Goal: Task Accomplishment & Management: Complete application form

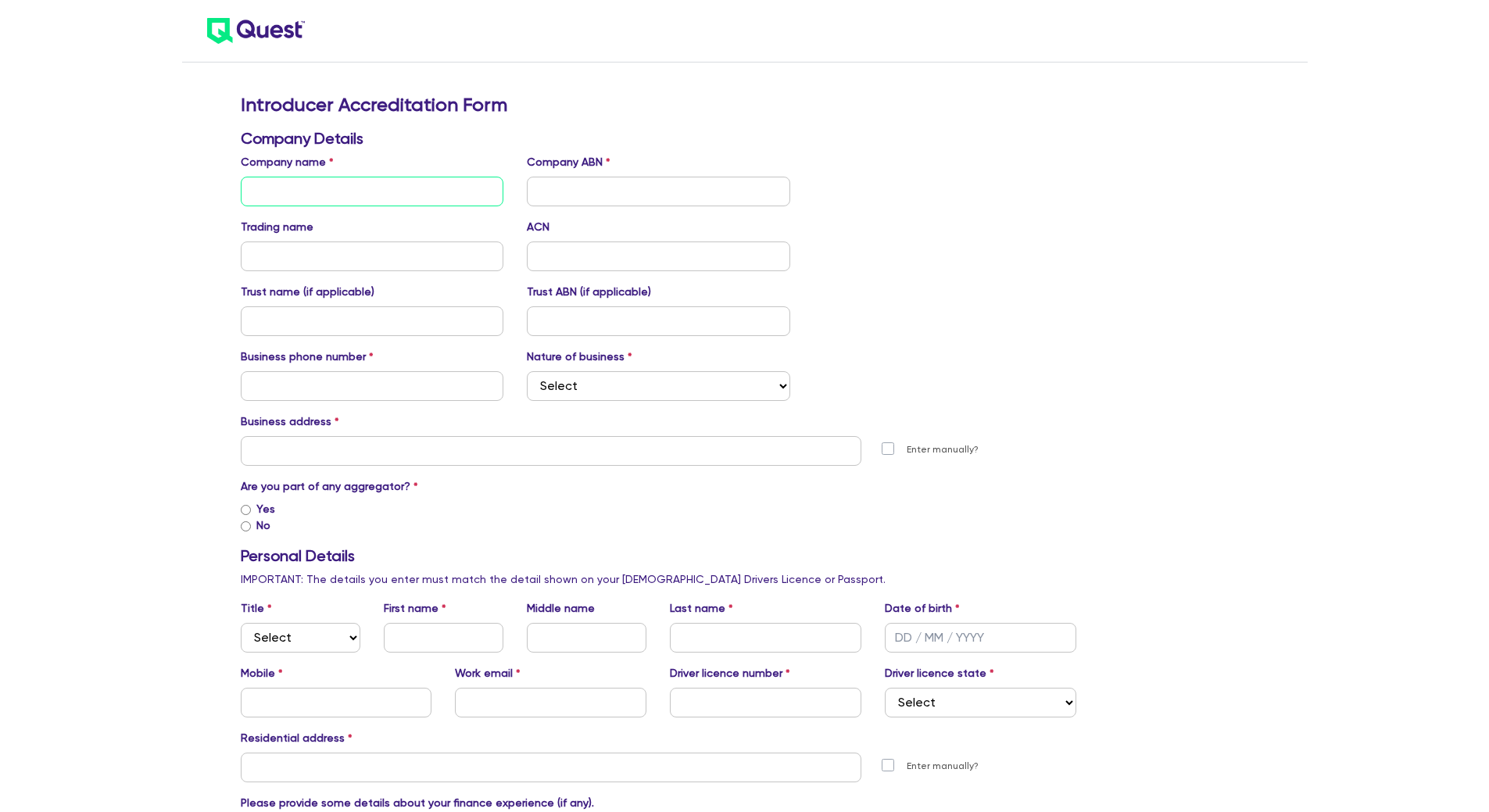
click at [375, 195] on input "text" at bounding box center [373, 191] width 263 height 30
type input "Aqua Noiminees Pty Ltd"
click at [535, 187] on input "text" at bounding box center [658, 191] width 263 height 30
type input "32 885 648 580"
click at [378, 253] on input "text" at bounding box center [373, 257] width 263 height 30
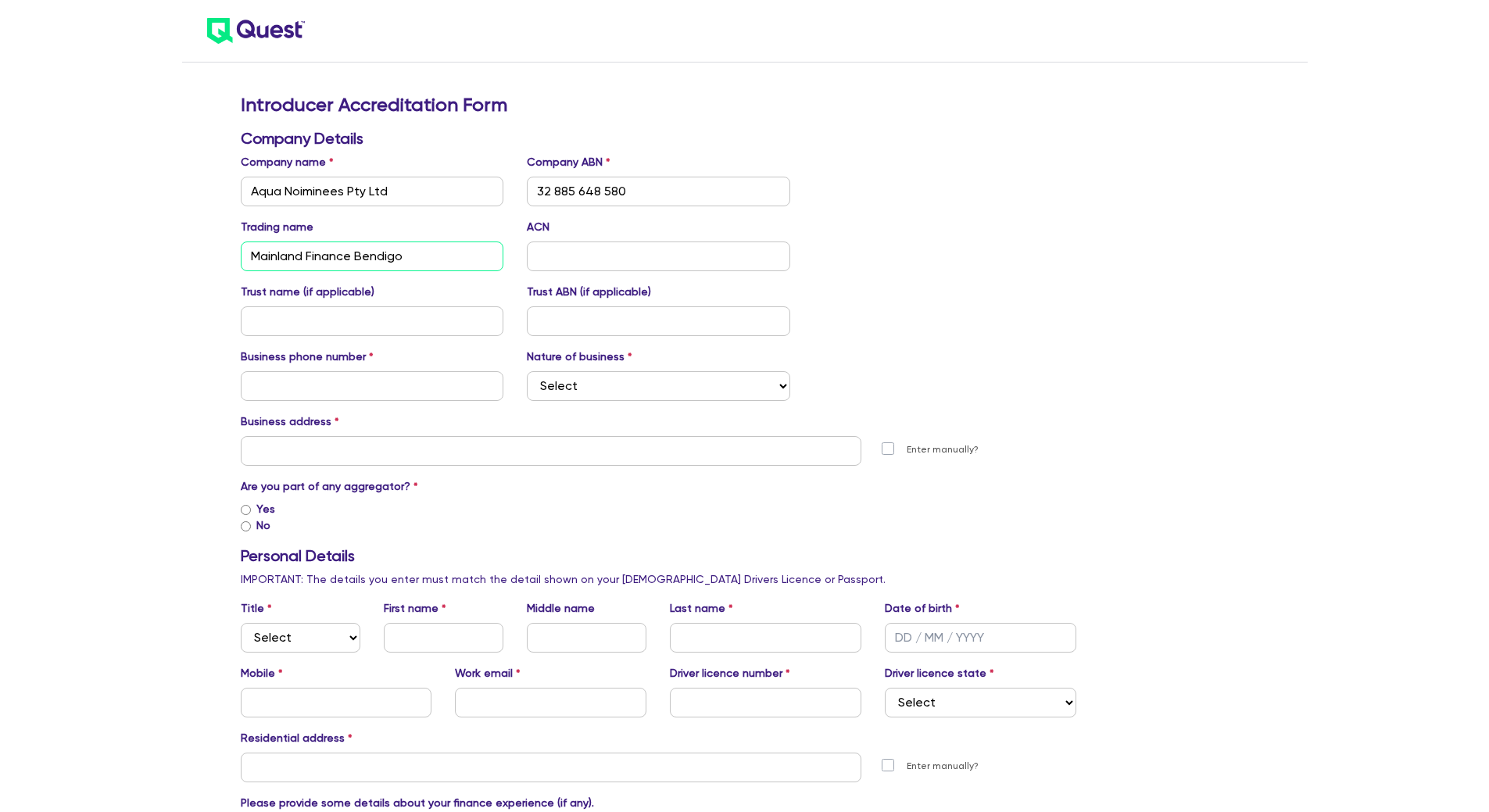
type input "Mainland Finance Bendigo"
click at [562, 258] on input "text" at bounding box center [658, 257] width 263 height 30
click at [724, 255] on input "text" at bounding box center [658, 257] width 263 height 30
paste input "002 019 212"
type input "002 019 212"
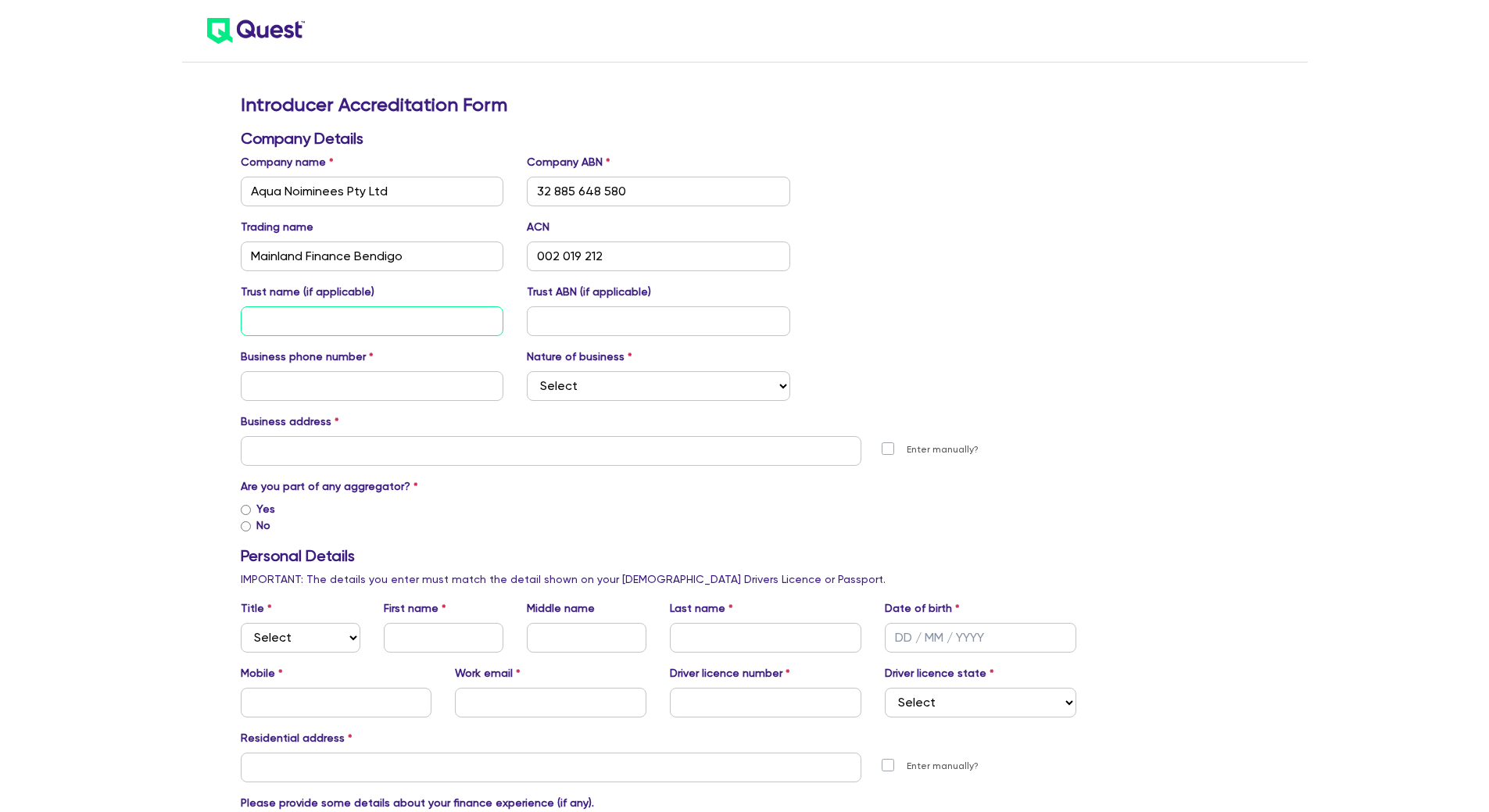
click at [356, 310] on input "text" at bounding box center [373, 321] width 263 height 30
type input "Schintler Family Trust"
click at [613, 319] on input "text" at bounding box center [658, 321] width 263 height 30
type input "a/a"
click at [417, 371] on input "text" at bounding box center [373, 386] width 263 height 30
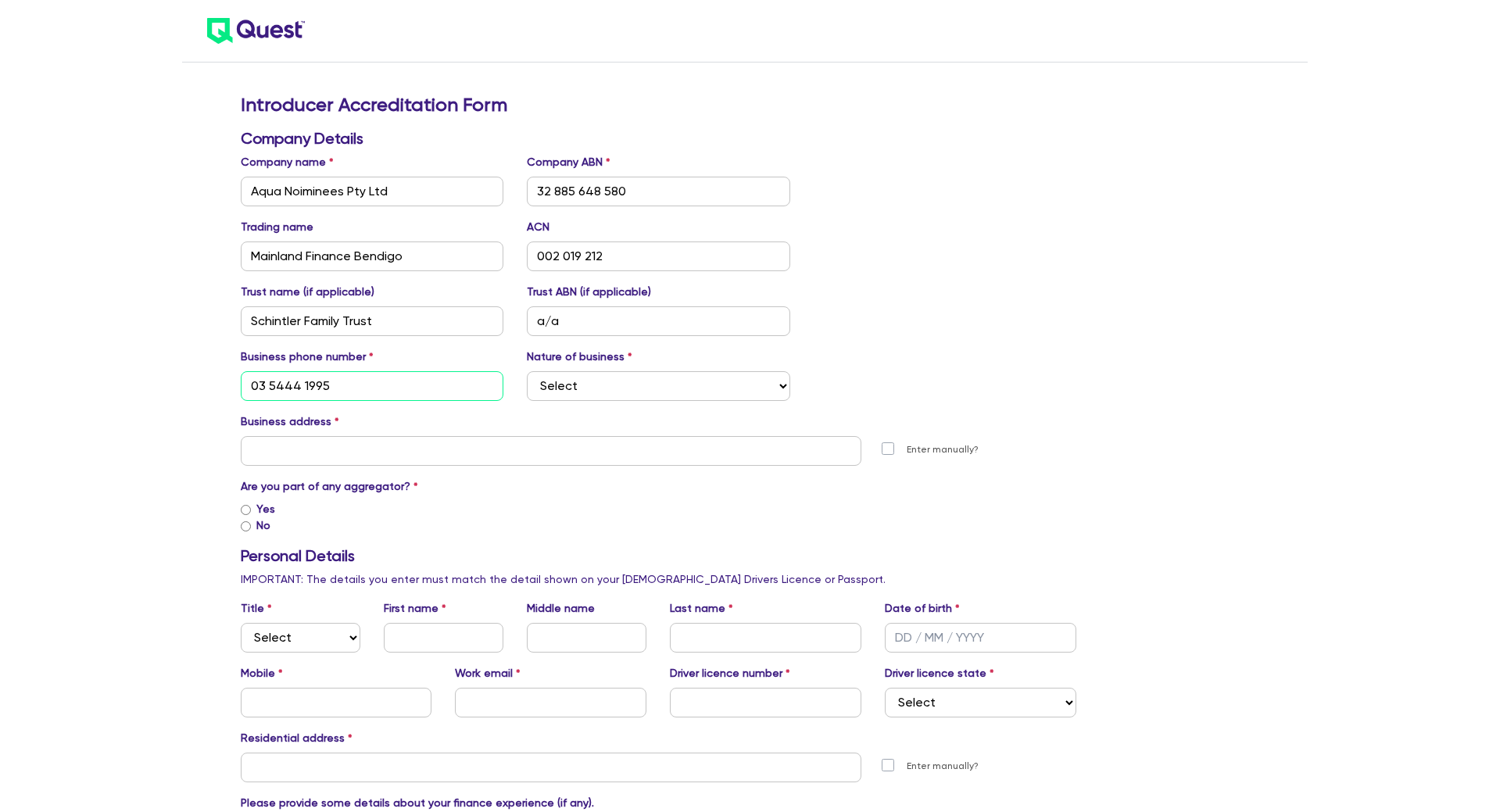
type input "03 5444 1995"
click at [782, 382] on select "Select Mortgage Broker Finance Broker Accountant Financial Planning Supplier/Ve…" at bounding box center [658, 386] width 263 height 30
select select "FINANCE_BROKER"
click at [527, 371] on select "Select Mortgage Broker Finance Broker Accountant Financial Planning Supplier/Ve…" at bounding box center [658, 386] width 263 height 30
click at [630, 460] on input "text" at bounding box center [552, 451] width 621 height 30
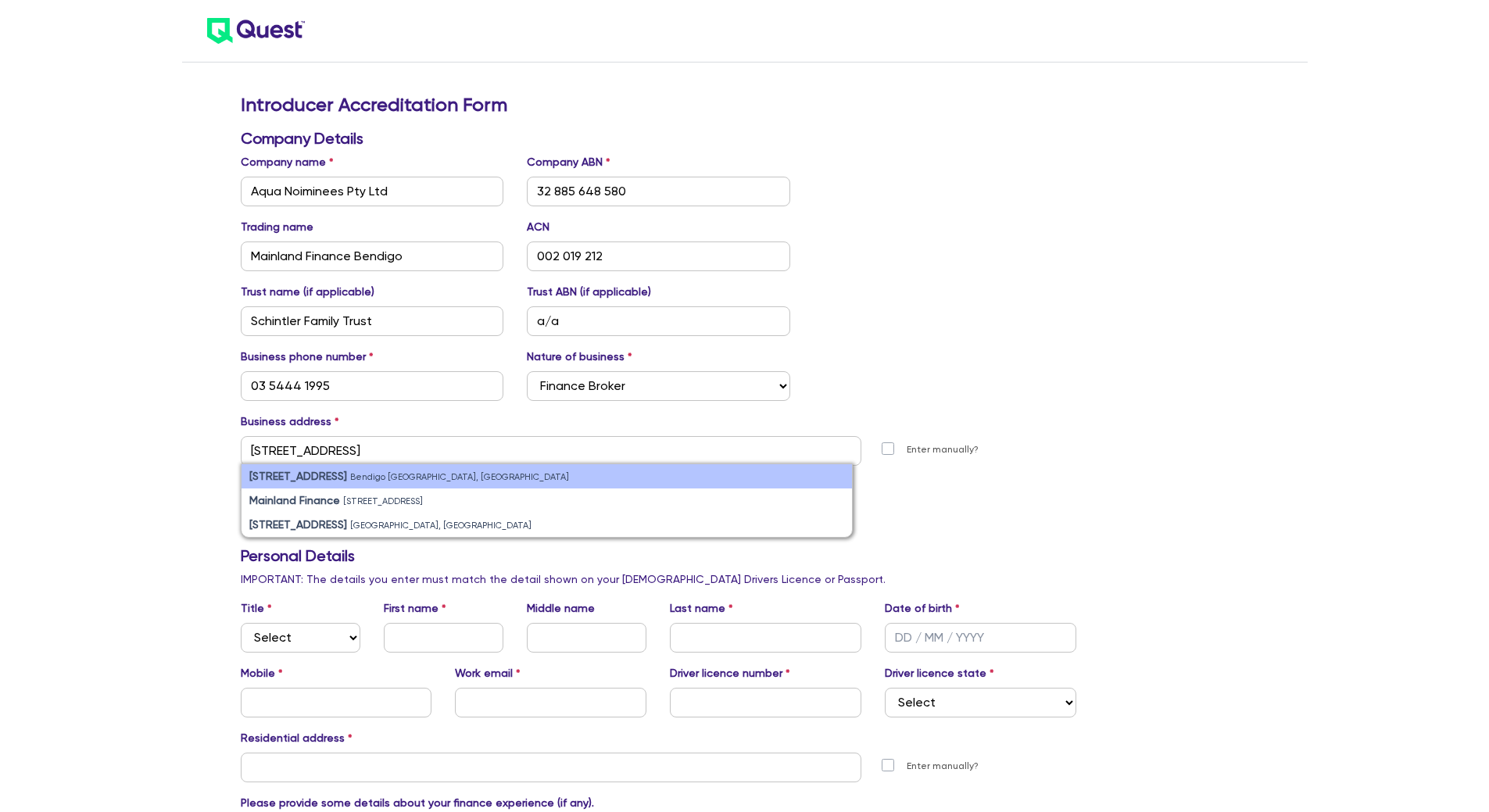
click at [422, 478] on small "Bendigo [GEOGRAPHIC_DATA], [GEOGRAPHIC_DATA]" at bounding box center [460, 477] width 219 height 10
type input "[STREET_ADDRESS]"
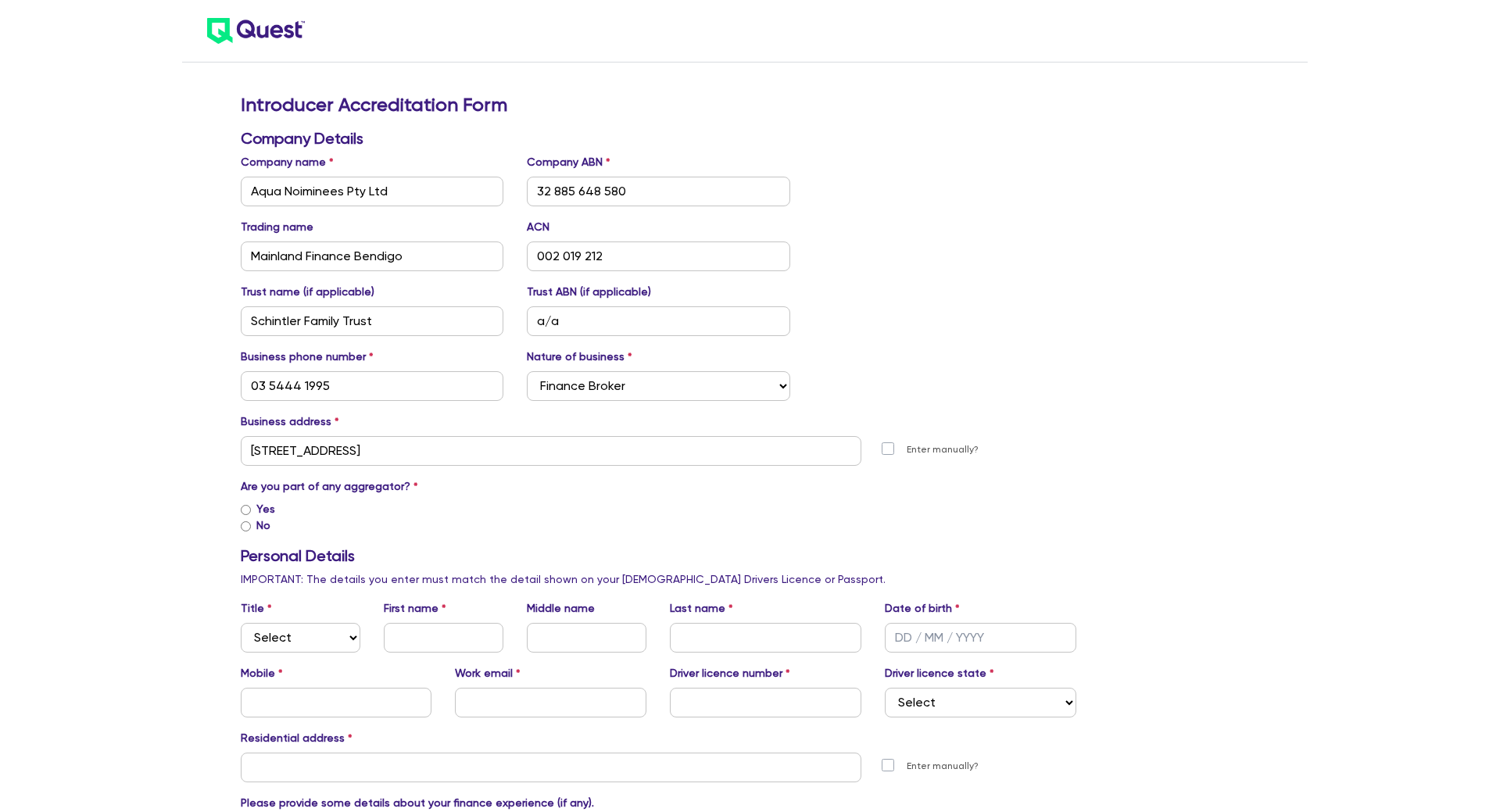
click at [247, 511] on input "Yes" at bounding box center [246, 510] width 10 height 10
radio input "true"
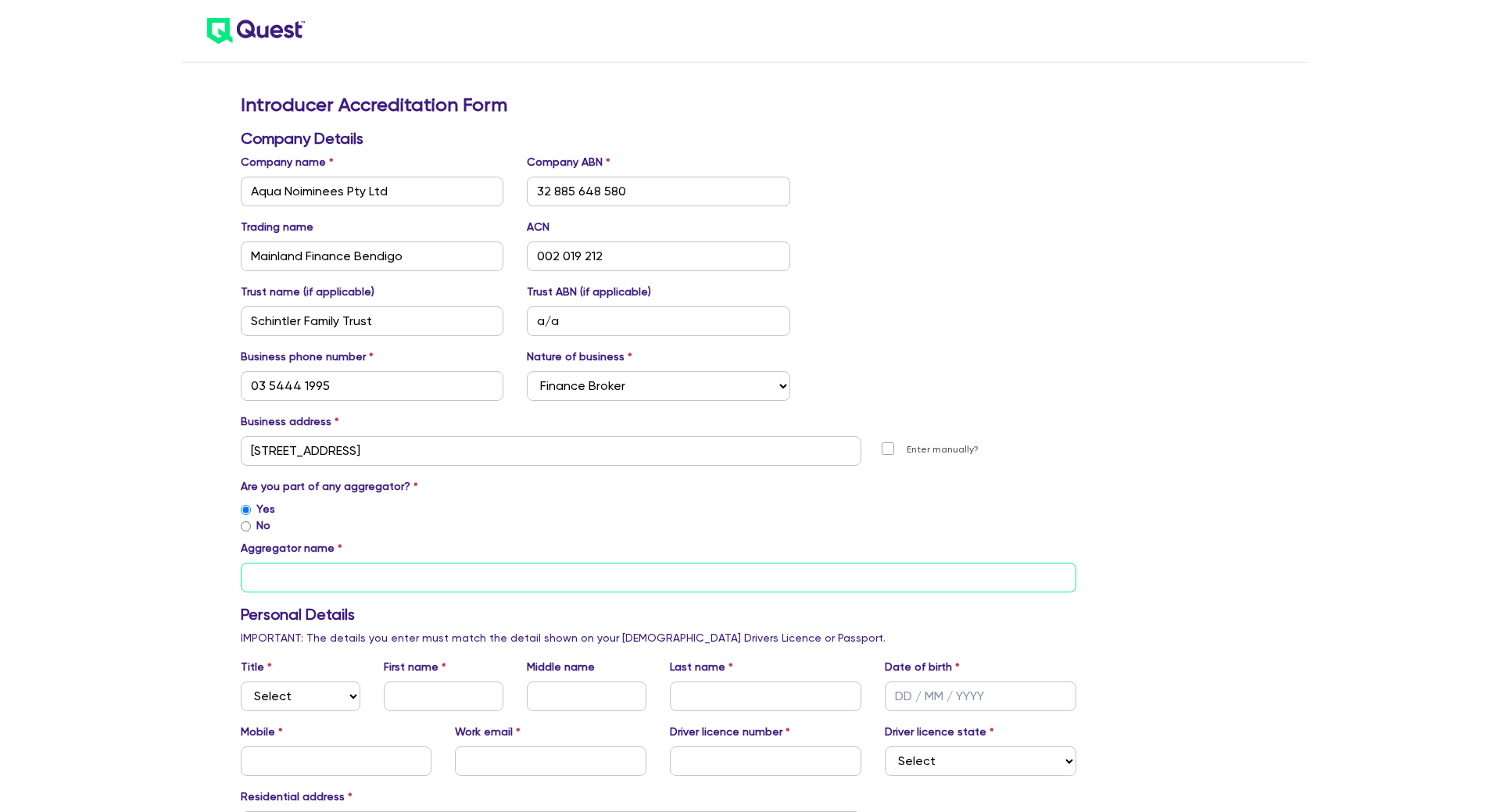
click at [291, 584] on input "text" at bounding box center [659, 577] width 836 height 30
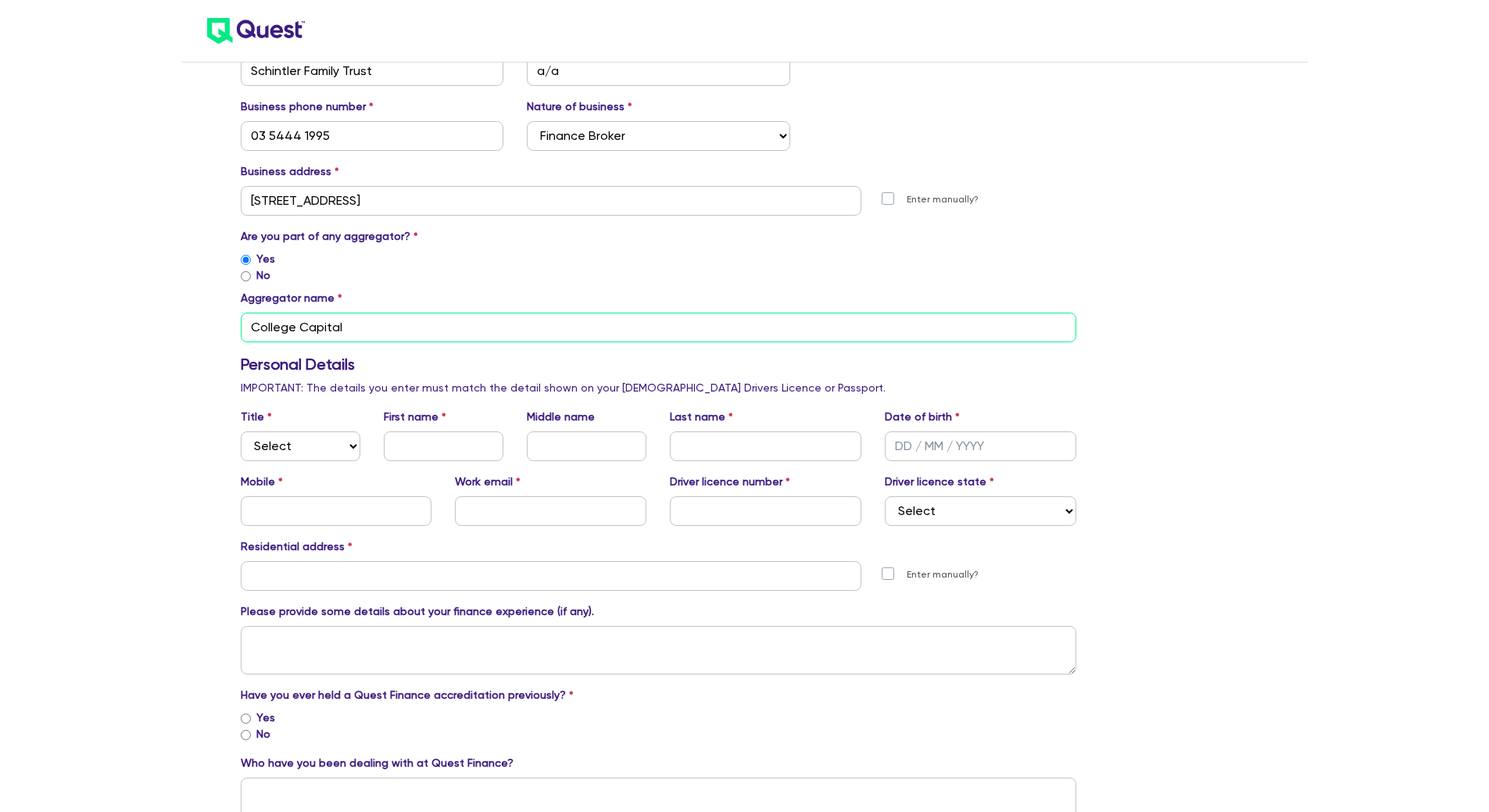
scroll to position [334, 0]
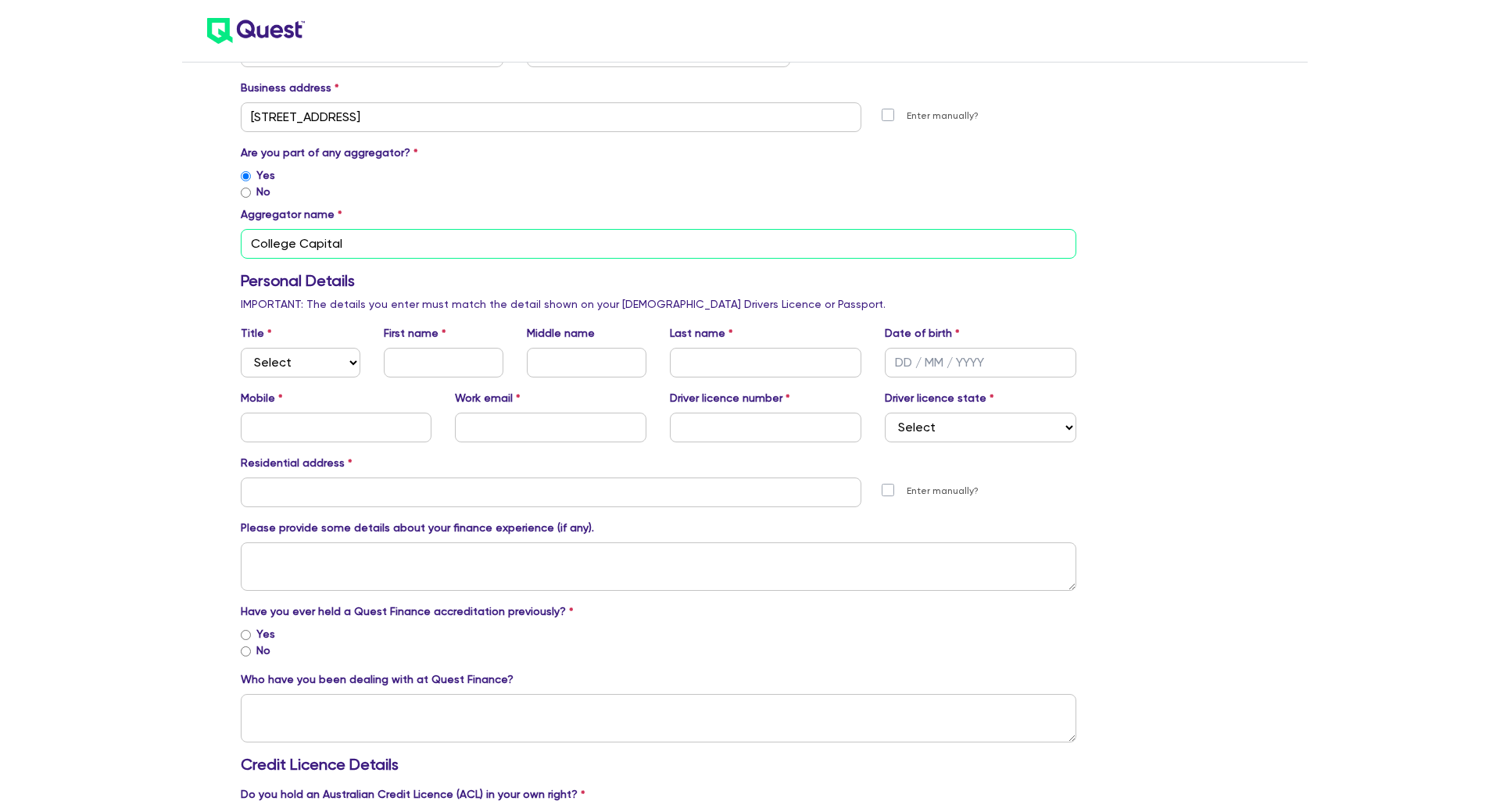
type input "College Capital"
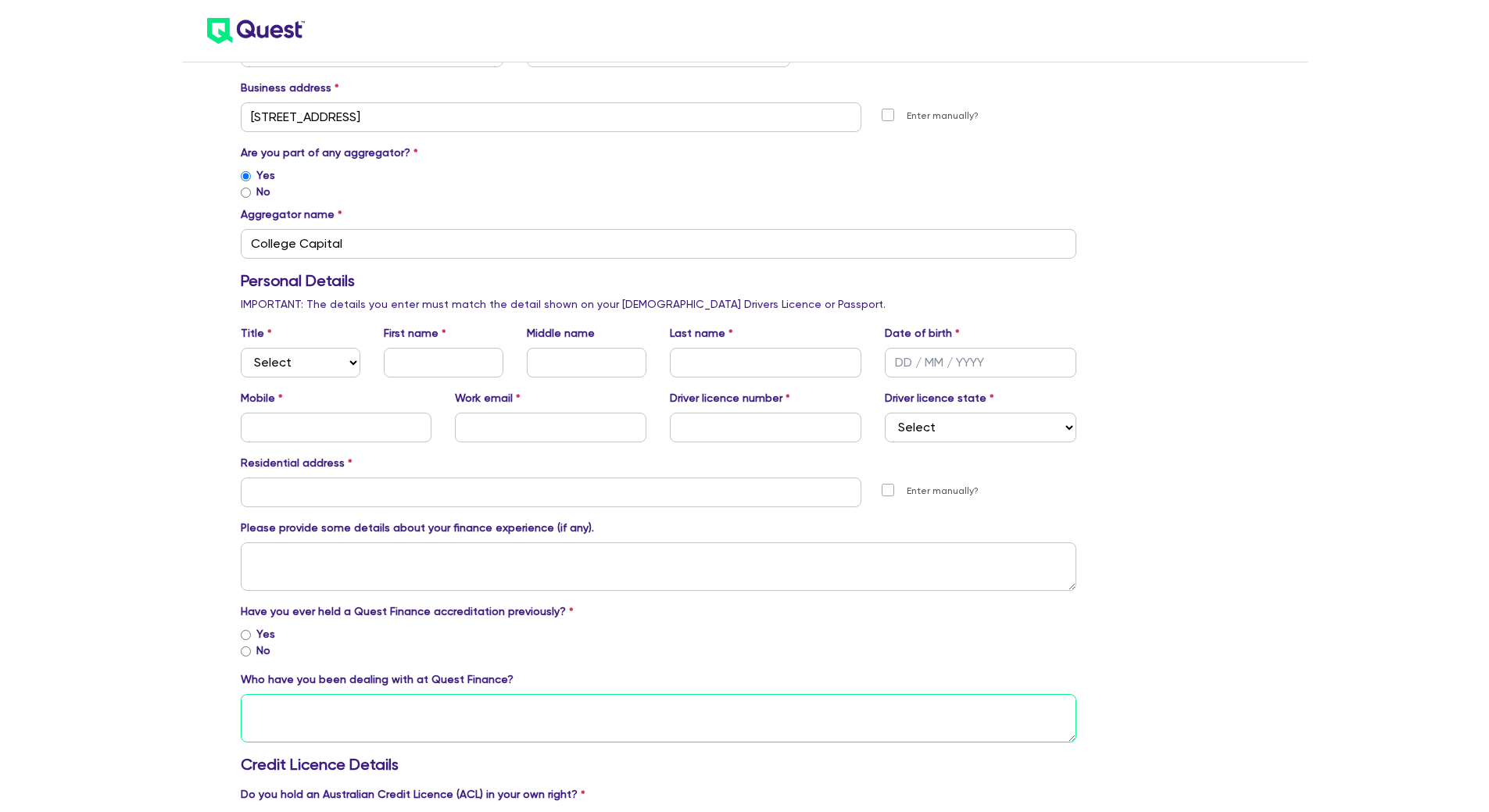
click at [571, 707] on textarea at bounding box center [659, 718] width 836 height 49
type textarea "[PERSON_NAME]"
click at [243, 652] on input "No" at bounding box center [246, 651] width 10 height 10
radio input "true"
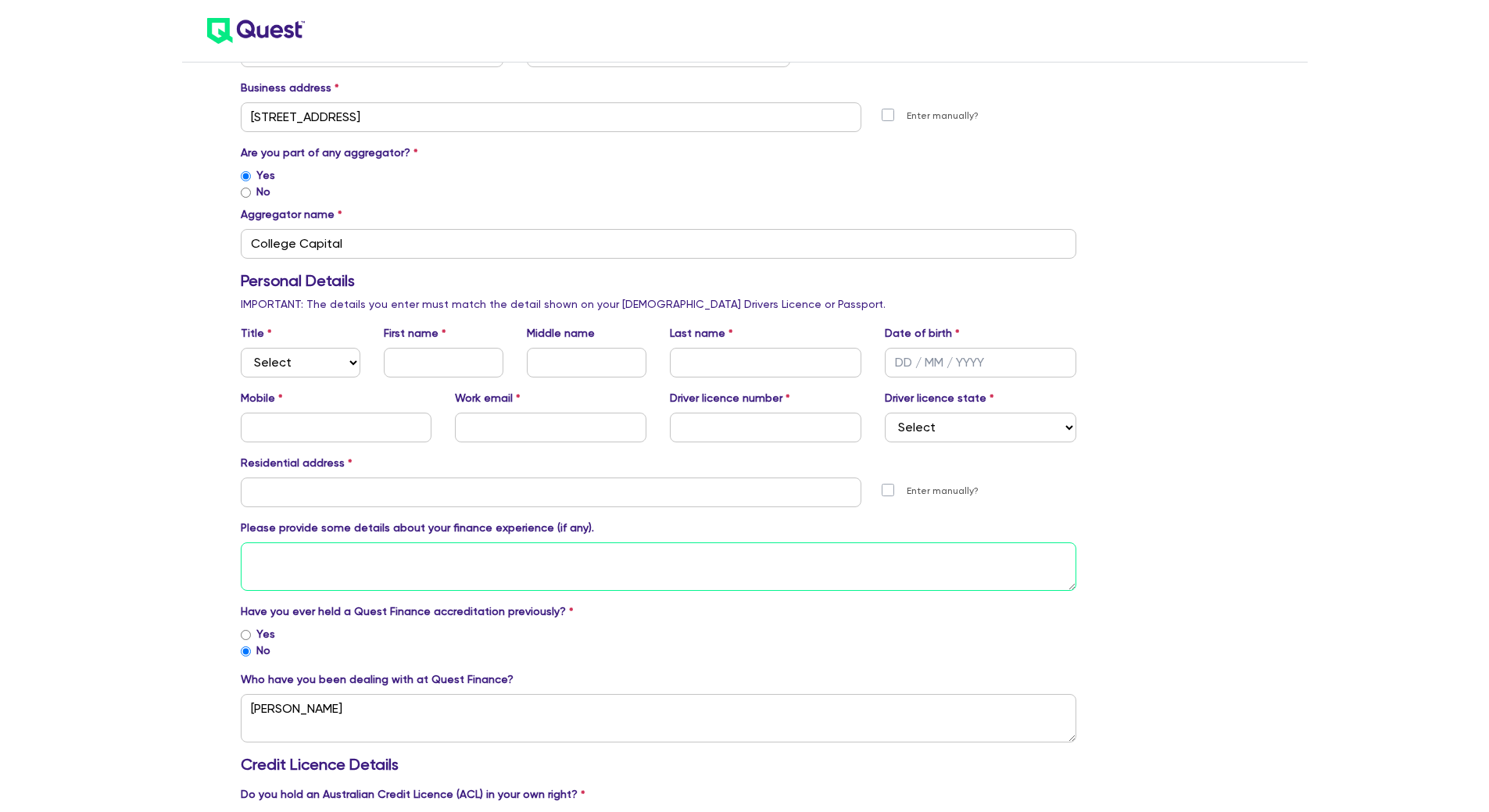
click at [287, 555] on textarea at bounding box center [659, 566] width 836 height 49
click at [436, 550] on textarea "22 years as a Equipment Finance and Commercial" at bounding box center [659, 566] width 836 height 49
click at [523, 554] on textarea "22 years as a Equipment Finance, Commercial" at bounding box center [659, 566] width 836 height 49
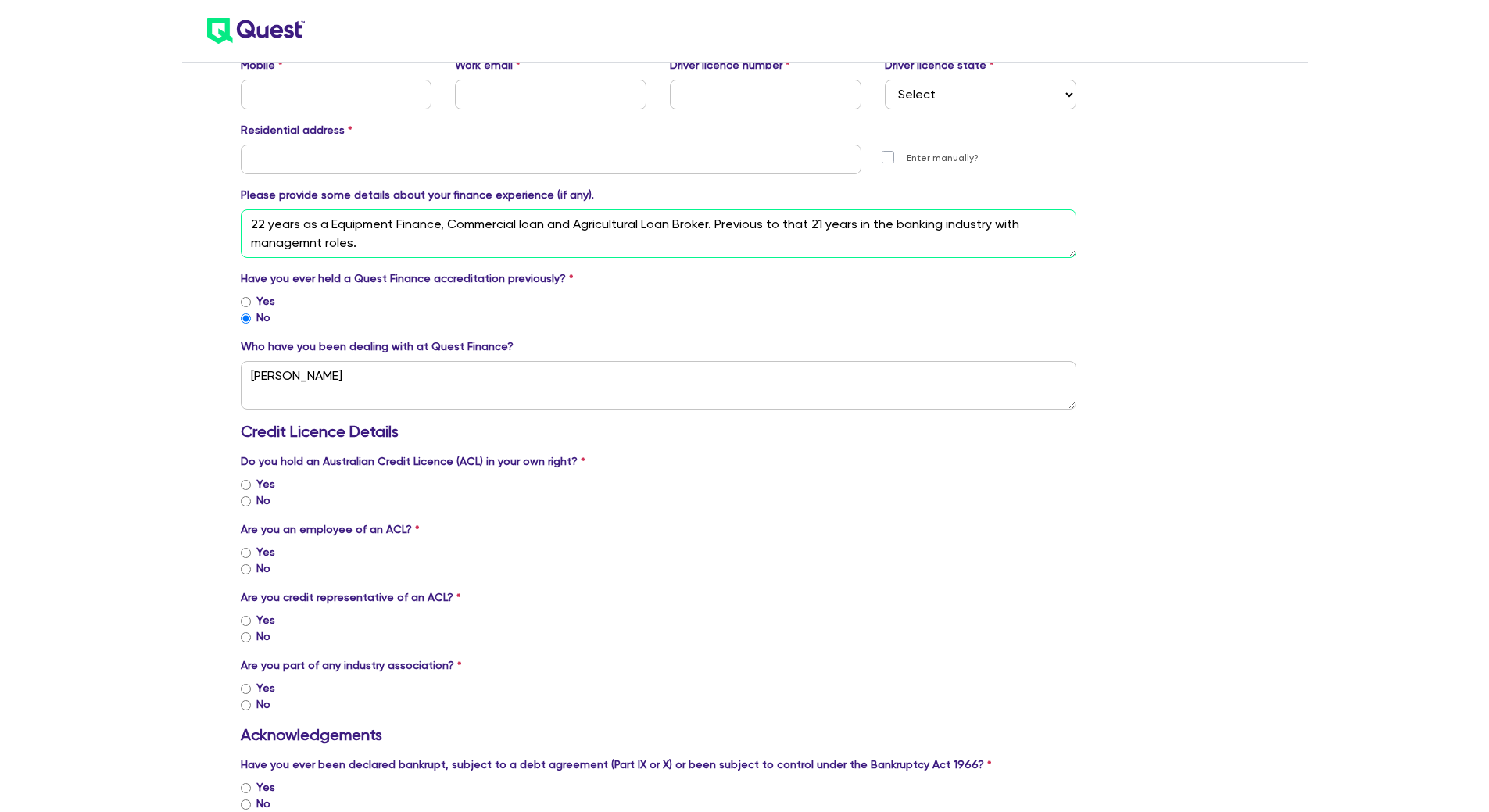
scroll to position [834, 0]
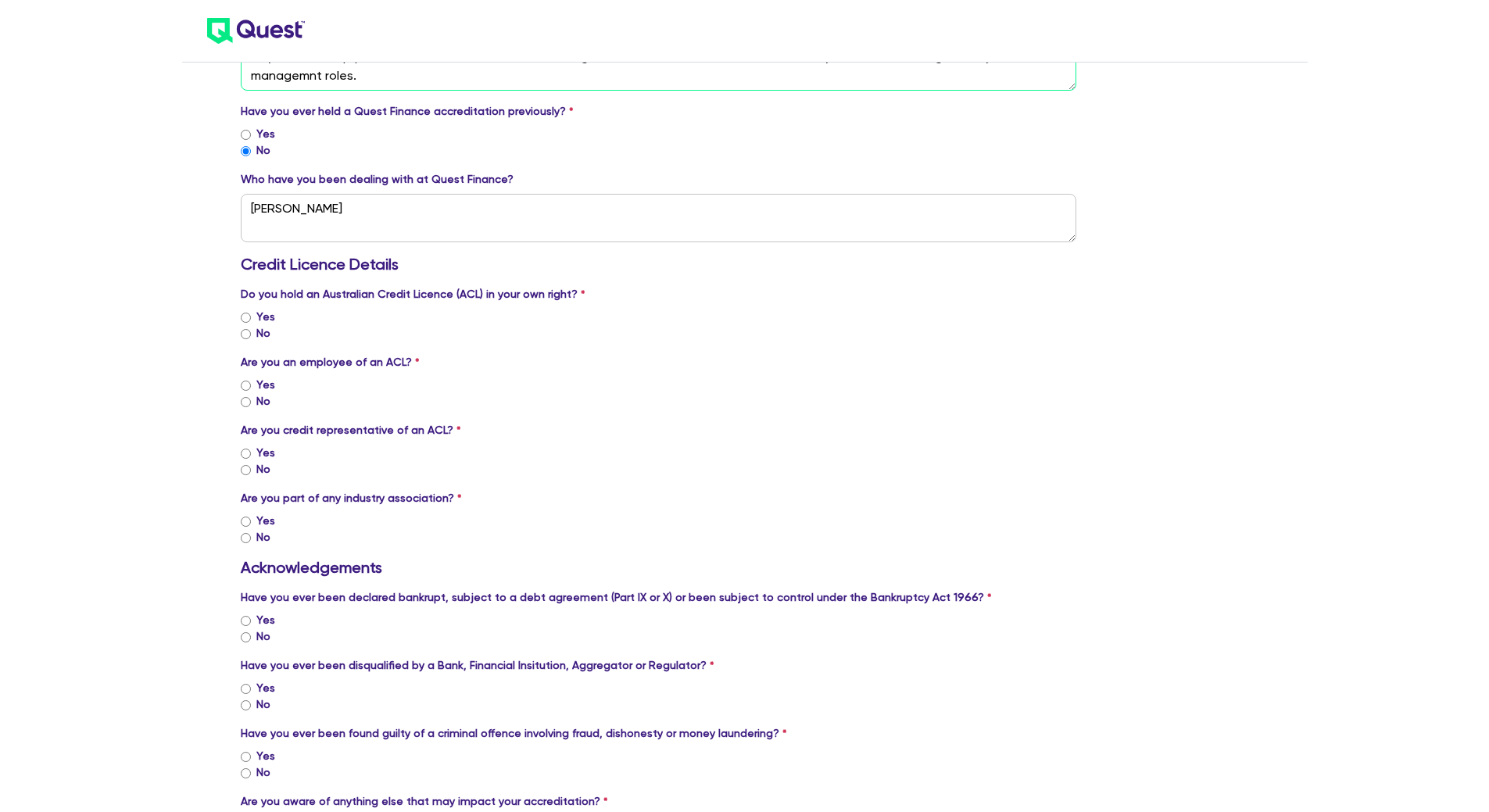
type textarea "22 years as a Equipment Finance, Commercial loan and Agricultural Loan Broker. …"
click at [243, 319] on input "Yes" at bounding box center [246, 317] width 10 height 10
radio input "true"
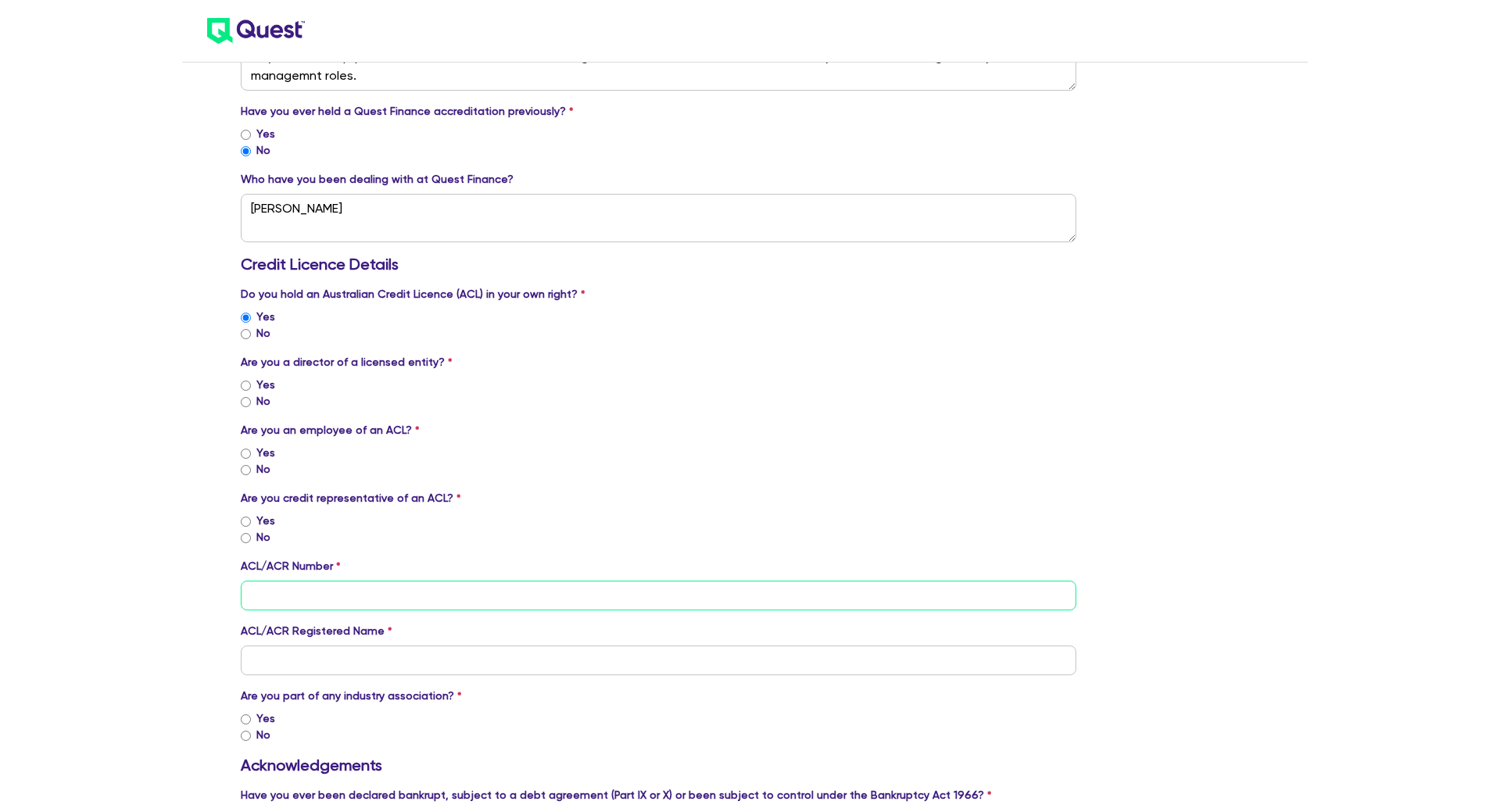
click at [338, 581] on input "tel" at bounding box center [659, 595] width 836 height 30
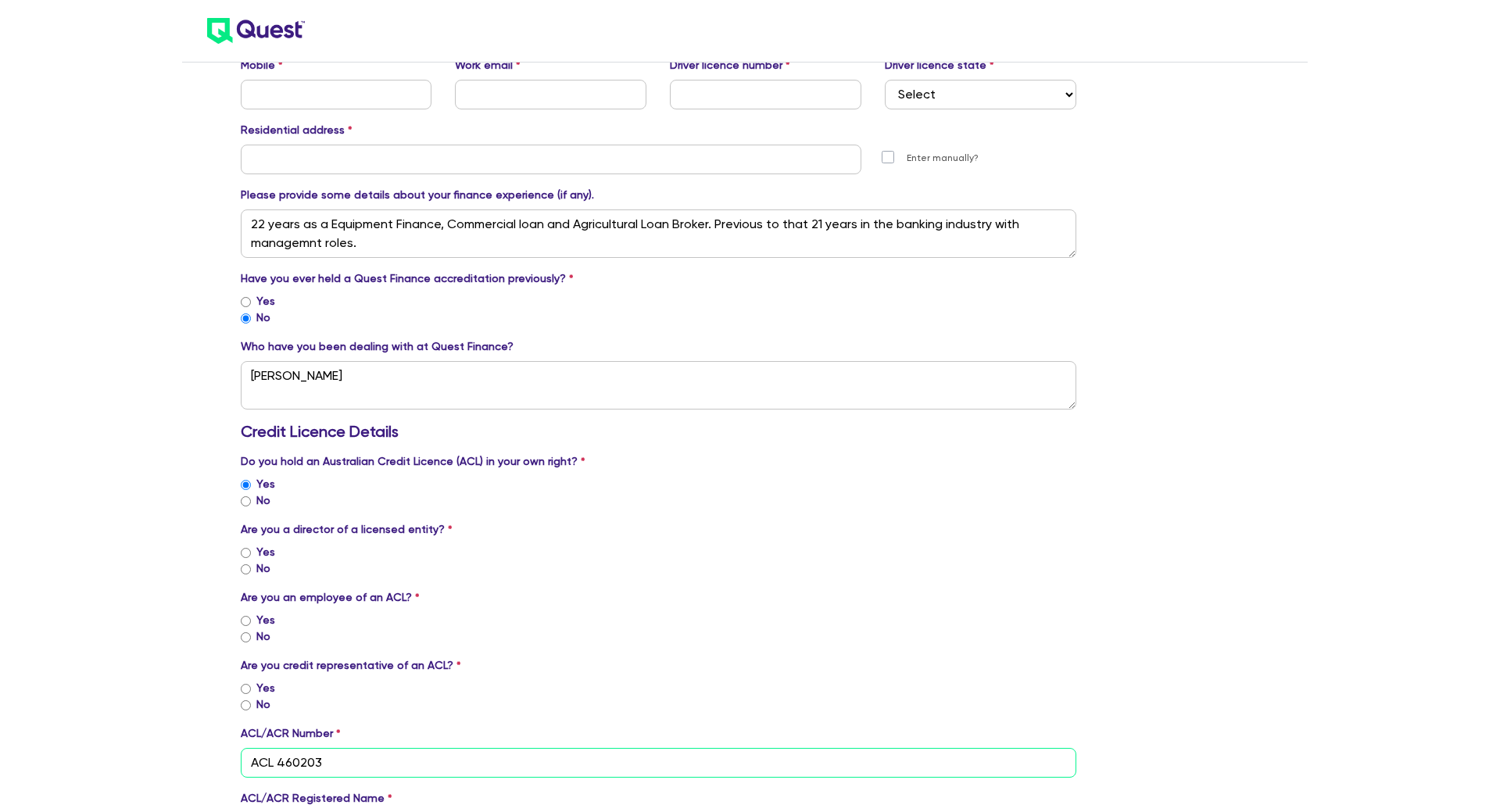
type input "ACL 460203"
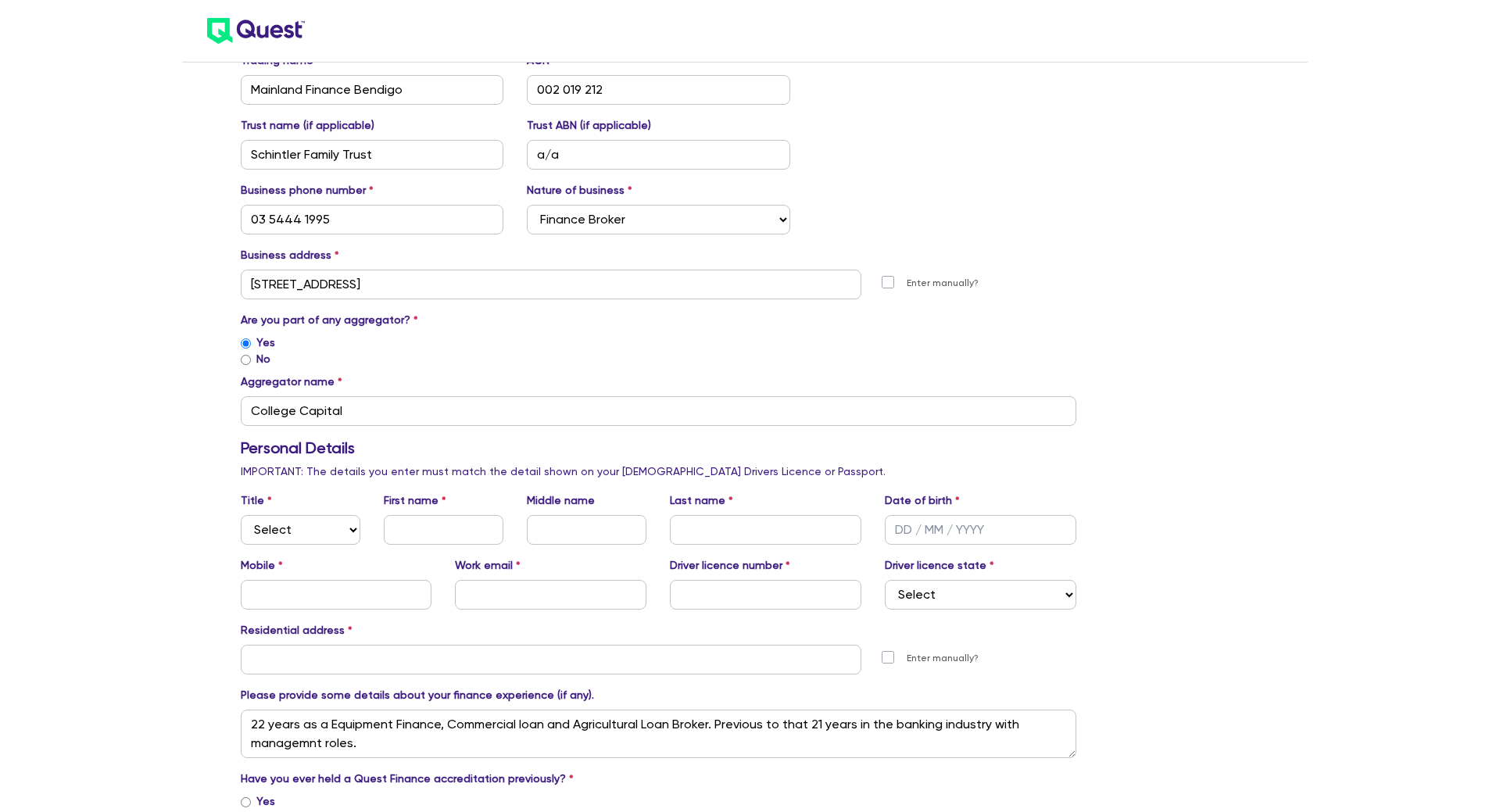
scroll to position [250, 0]
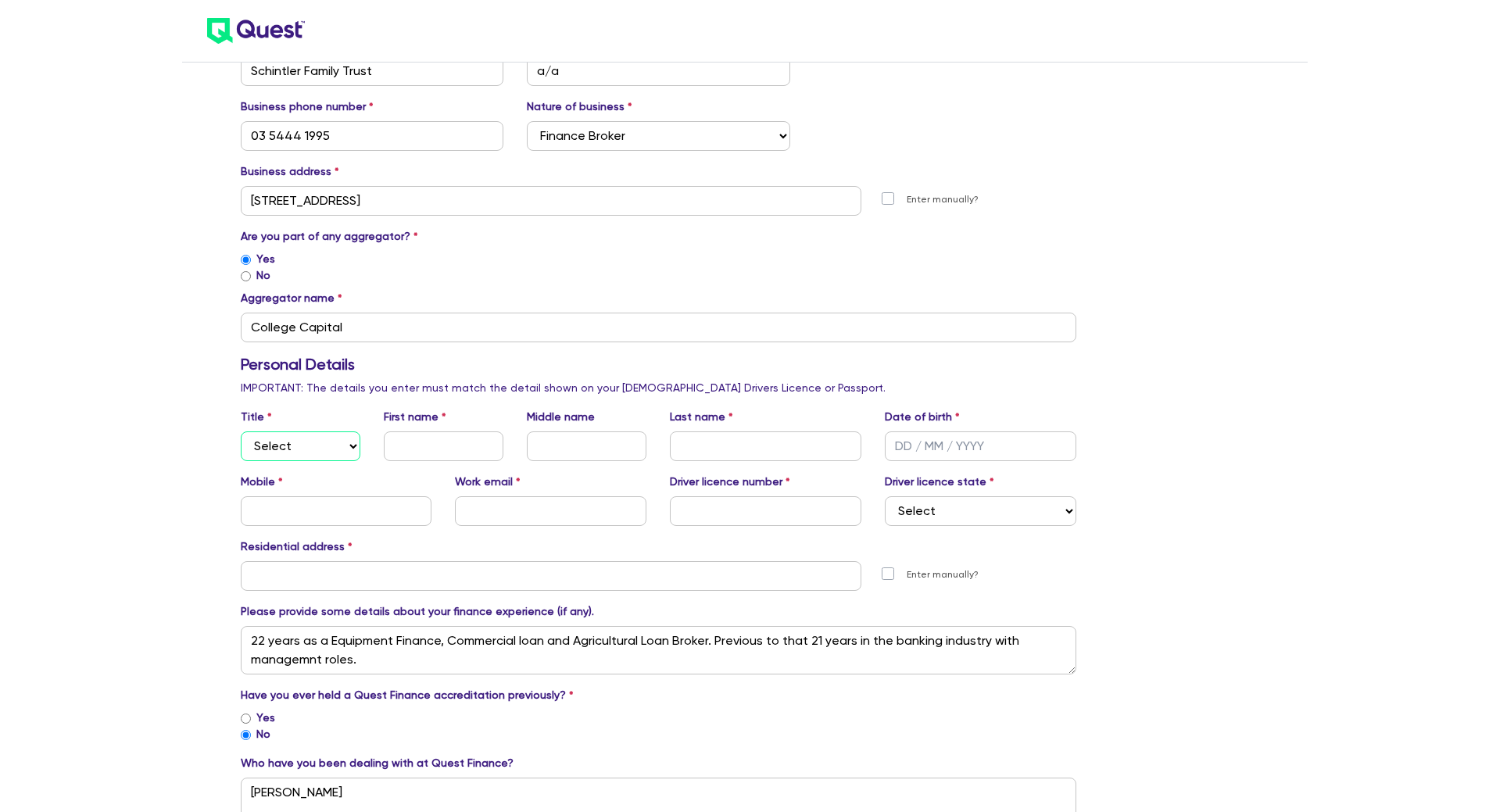
click at [354, 442] on select "Select Mr Mrs Ms Miss Dr" at bounding box center [301, 446] width 119 height 30
select select "MR"
click at [241, 431] on select "Select Mr Mrs Ms Miss Dr" at bounding box center [301, 446] width 119 height 30
click at [400, 447] on input "text" at bounding box center [443, 446] width 119 height 30
type input "[PERSON_NAME]"
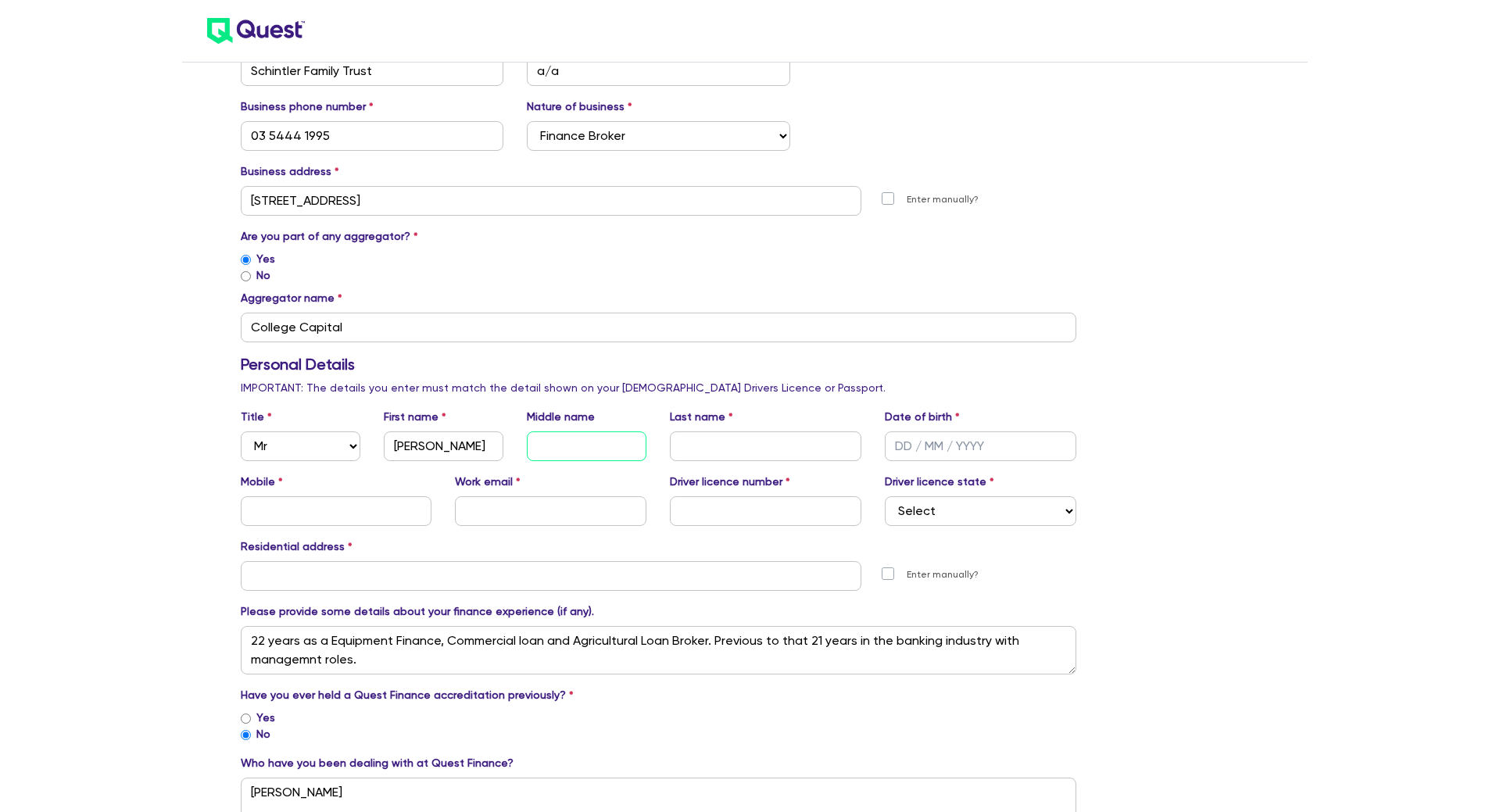
click at [613, 439] on input "text" at bounding box center [586, 446] width 119 height 30
type input "[PERSON_NAME]"
type input "[GEOGRAPHIC_DATA]"
click at [947, 445] on input "07/ /" at bounding box center [980, 446] width 191 height 30
type input "[DATE]"
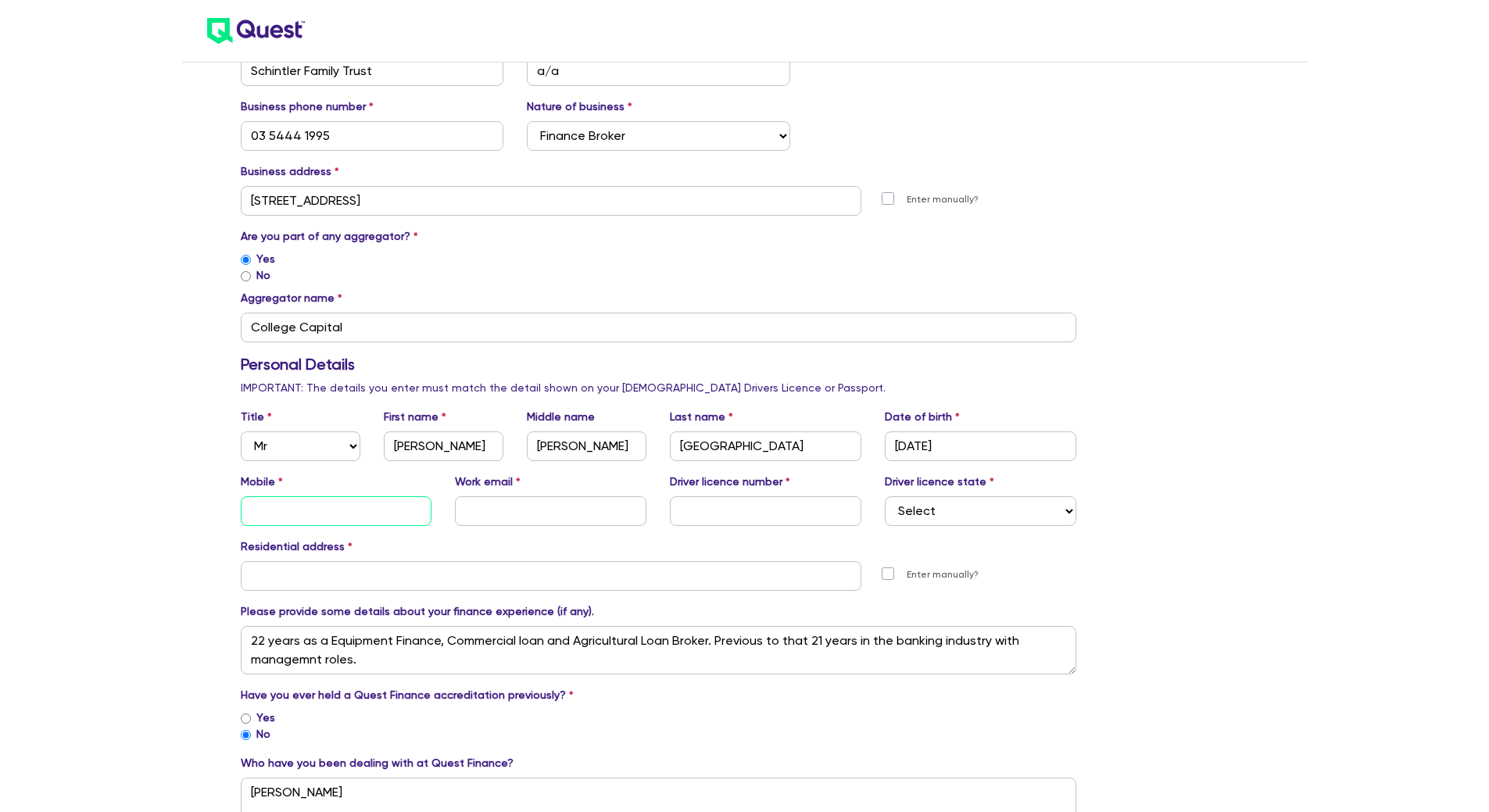
click at [378, 512] on input "text" at bounding box center [336, 511] width 191 height 30
type input "0414 492 706"
click at [536, 517] on input "text" at bounding box center [550, 511] width 191 height 30
type input "[PERSON_NAME][EMAIL_ADDRESS][DOMAIN_NAME]"
click at [819, 506] on input "text" at bounding box center [765, 511] width 191 height 30
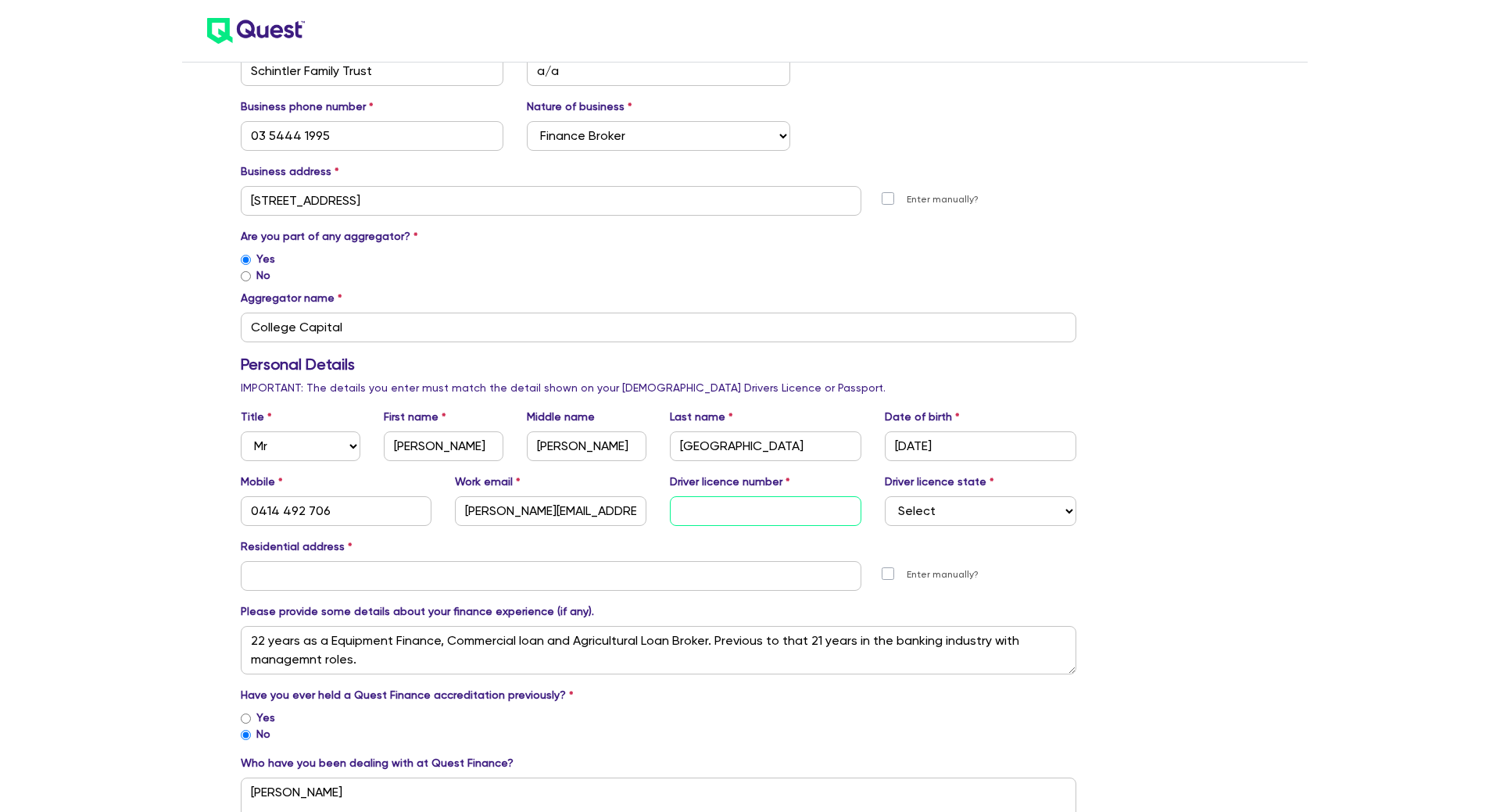
click at [701, 512] on input "text" at bounding box center [765, 511] width 191 height 30
type input "045036893"
click at [1064, 515] on select "Select [GEOGRAPHIC_DATA] [GEOGRAPHIC_DATA] [GEOGRAPHIC_DATA] [GEOGRAPHIC_DATA] …" at bounding box center [980, 511] width 191 height 30
select select "VIC"
click at [884, 496] on select "Select [GEOGRAPHIC_DATA] [GEOGRAPHIC_DATA] [GEOGRAPHIC_DATA] [GEOGRAPHIC_DATA] …" at bounding box center [980, 511] width 191 height 30
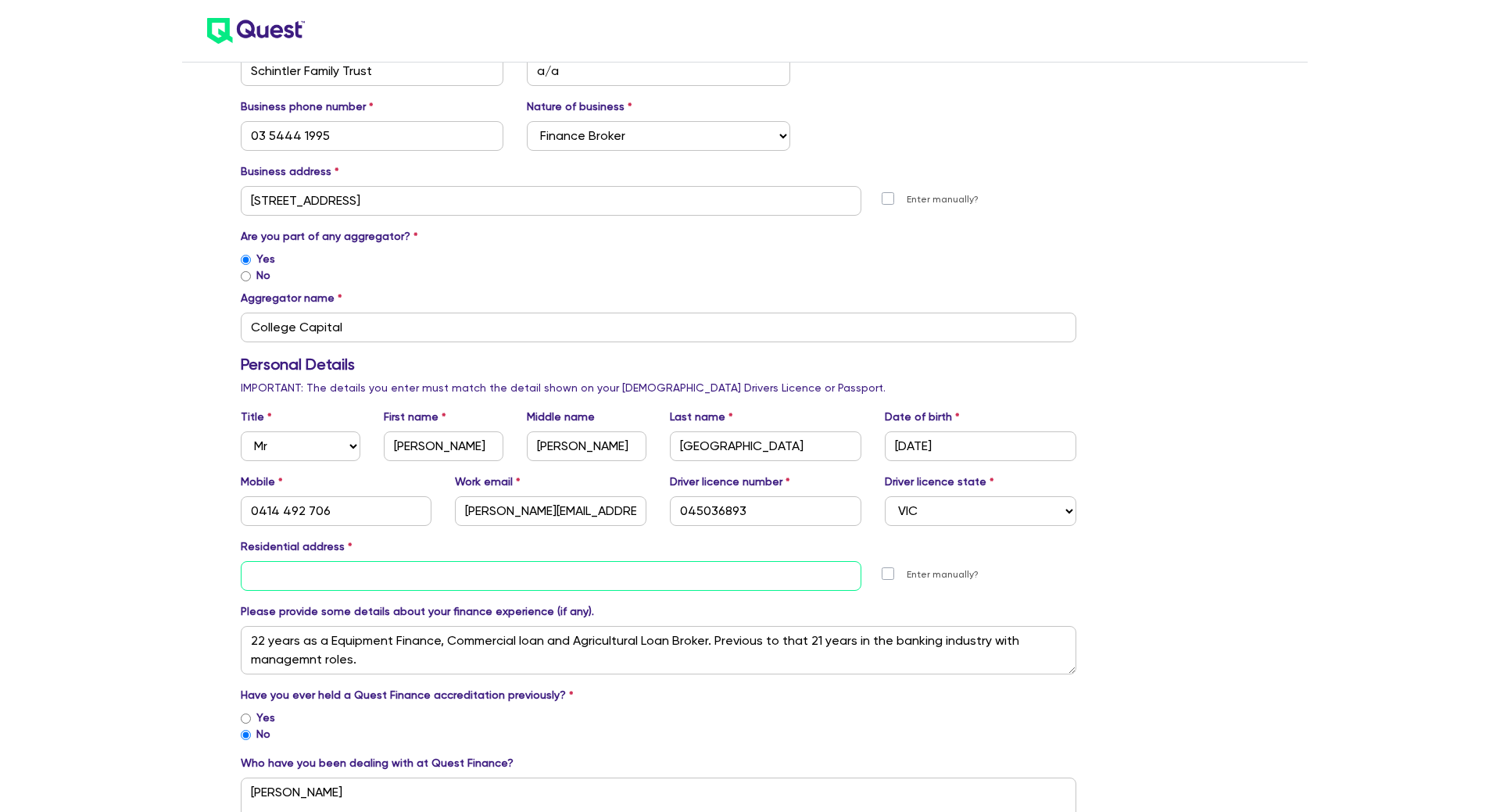
click at [798, 574] on input "text" at bounding box center [552, 576] width 621 height 30
click at [634, 583] on input "text" at bounding box center [552, 576] width 621 height 30
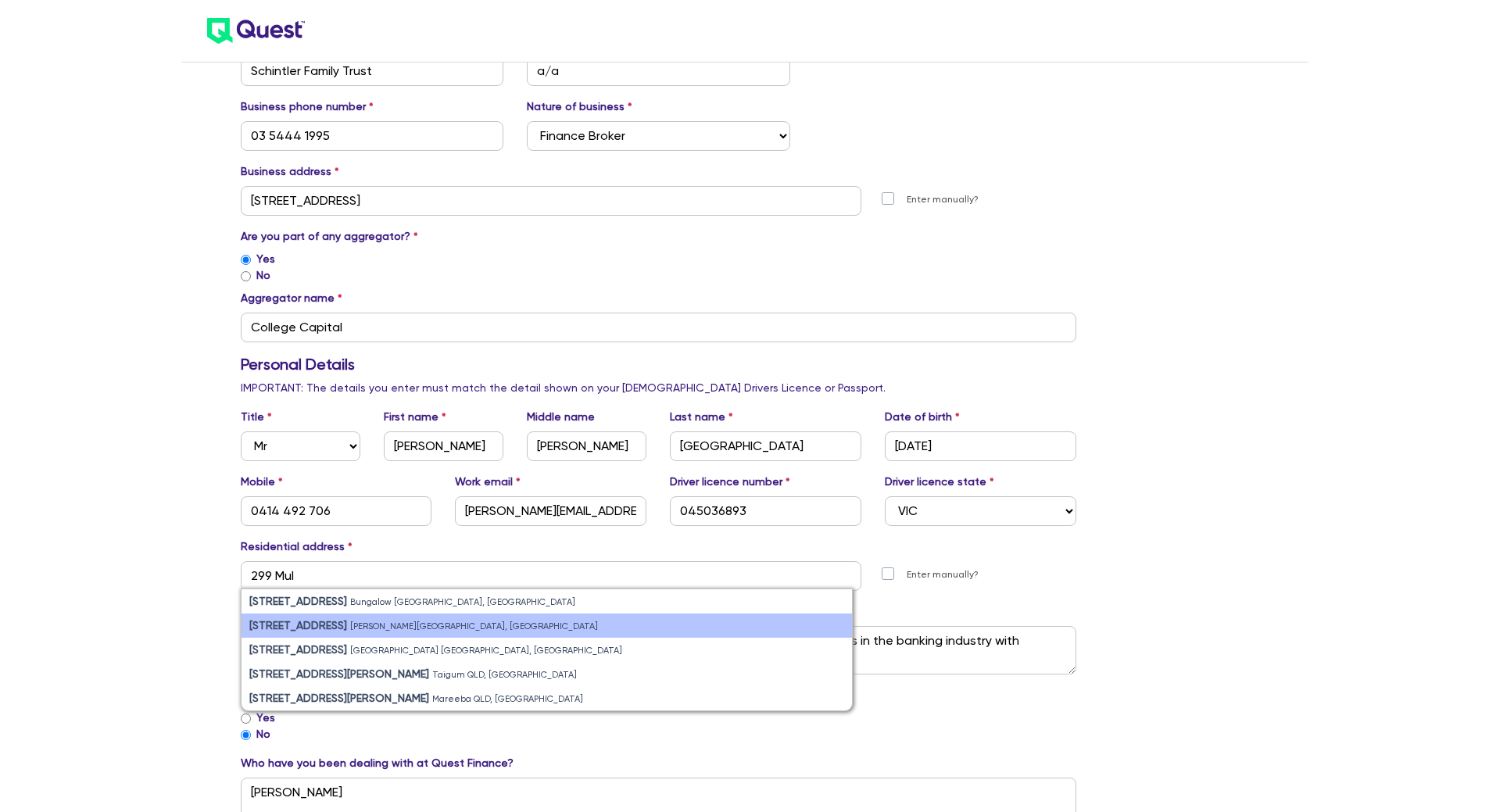
click at [532, 616] on li "[STREET_ADDRESS][PERSON_NAME]" at bounding box center [547, 625] width 611 height 24
type input "[STREET_ADDRESS][PERSON_NAME]"
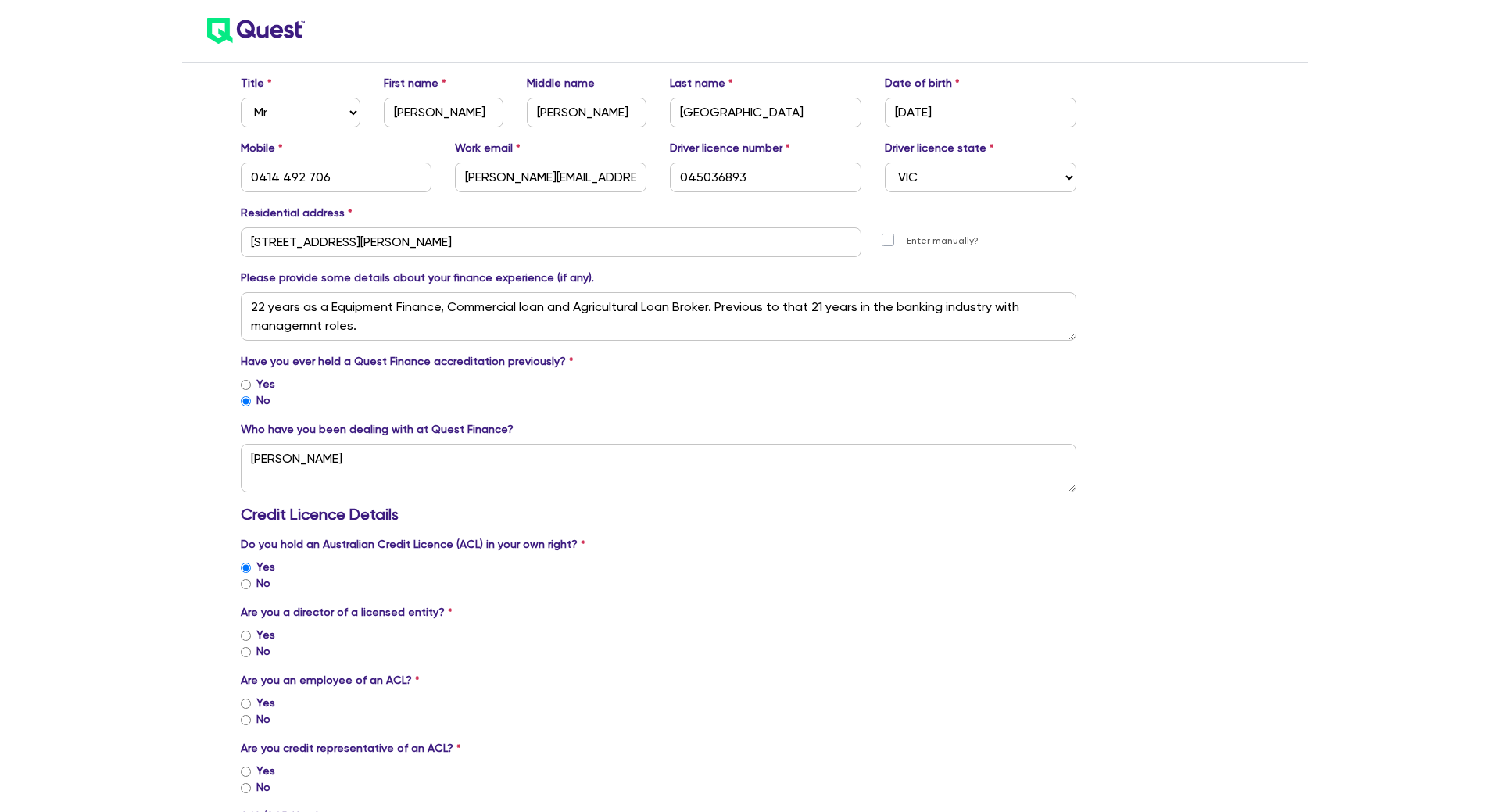
scroll to position [666, 0]
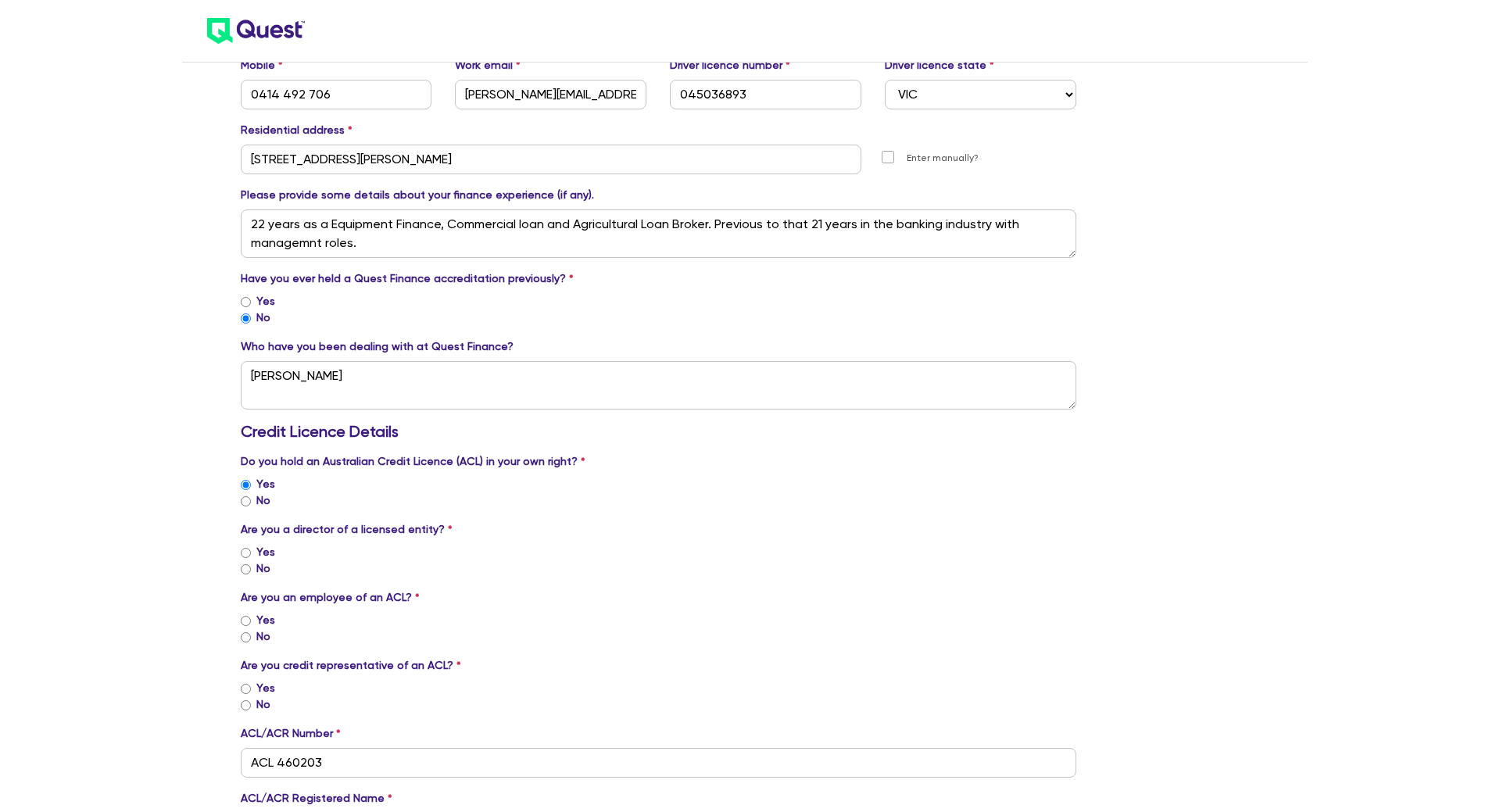
click at [247, 564] on input "No" at bounding box center [246, 569] width 10 height 10
radio input "true"
click at [243, 622] on input "Yes" at bounding box center [246, 621] width 10 height 10
radio input "true"
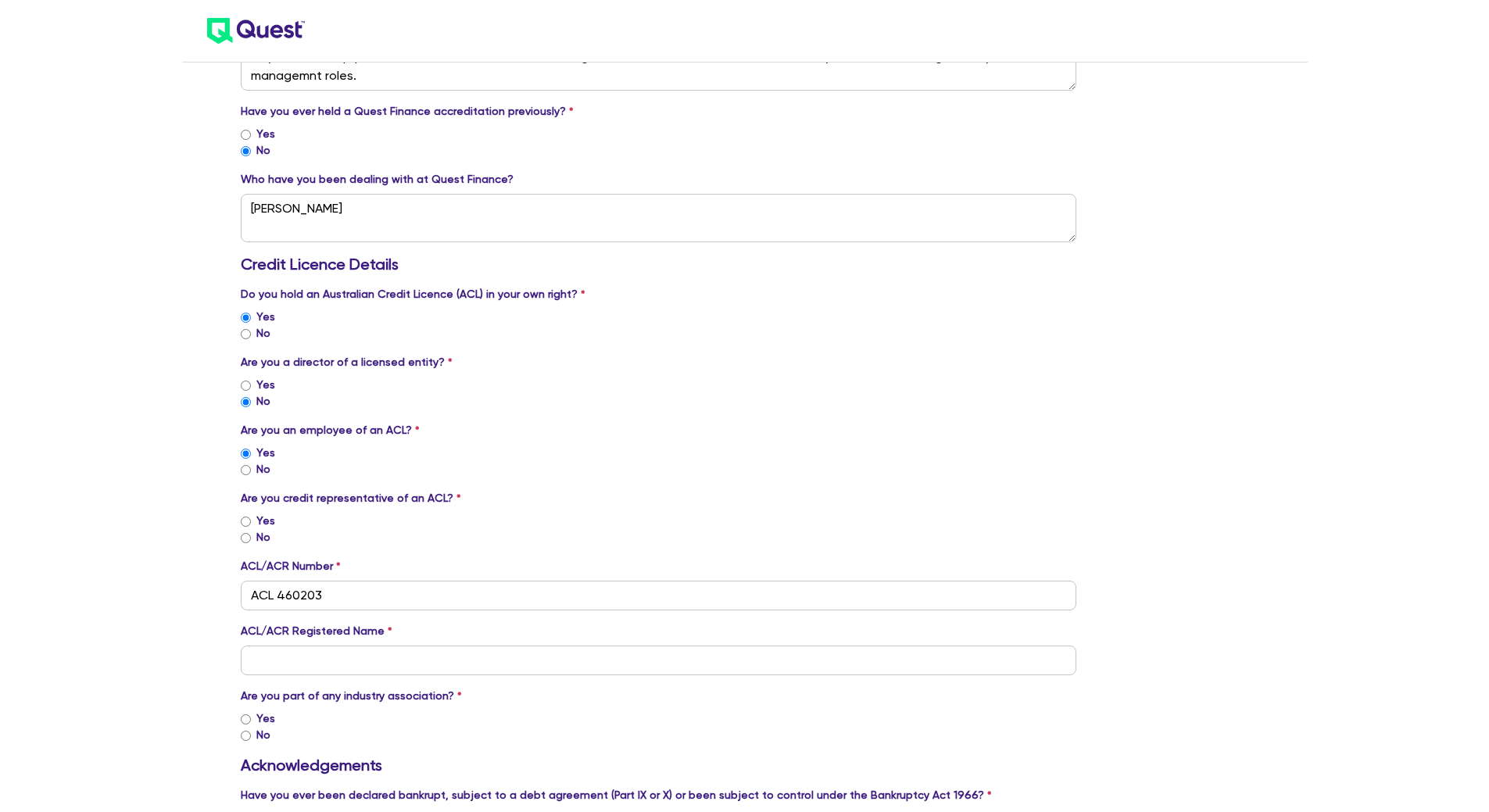
click at [247, 539] on input "No" at bounding box center [246, 538] width 10 height 10
radio input "true"
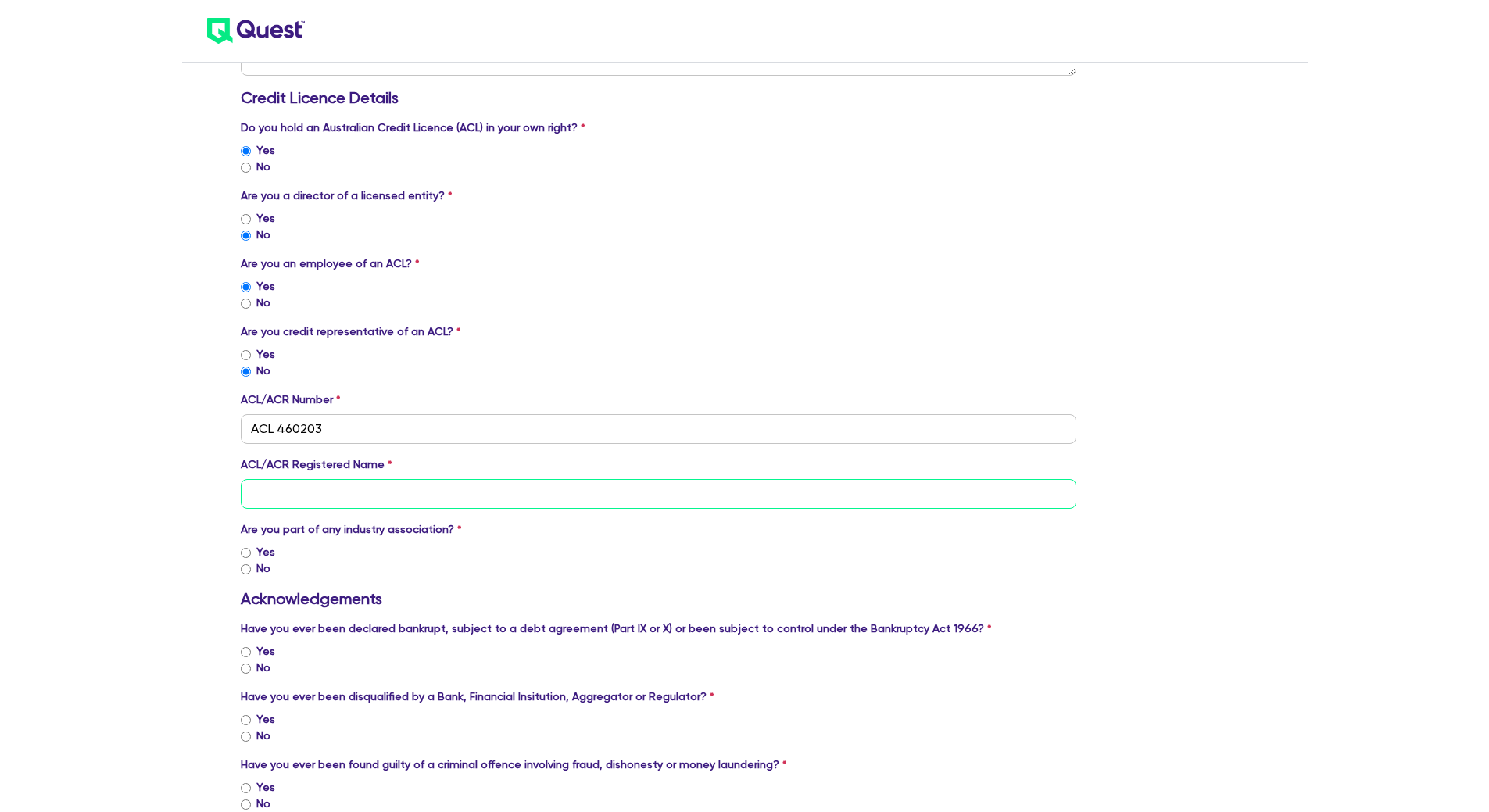
click at [497, 491] on input "text" at bounding box center [659, 494] width 836 height 30
click at [380, 494] on input "text" at bounding box center [659, 494] width 836 height 30
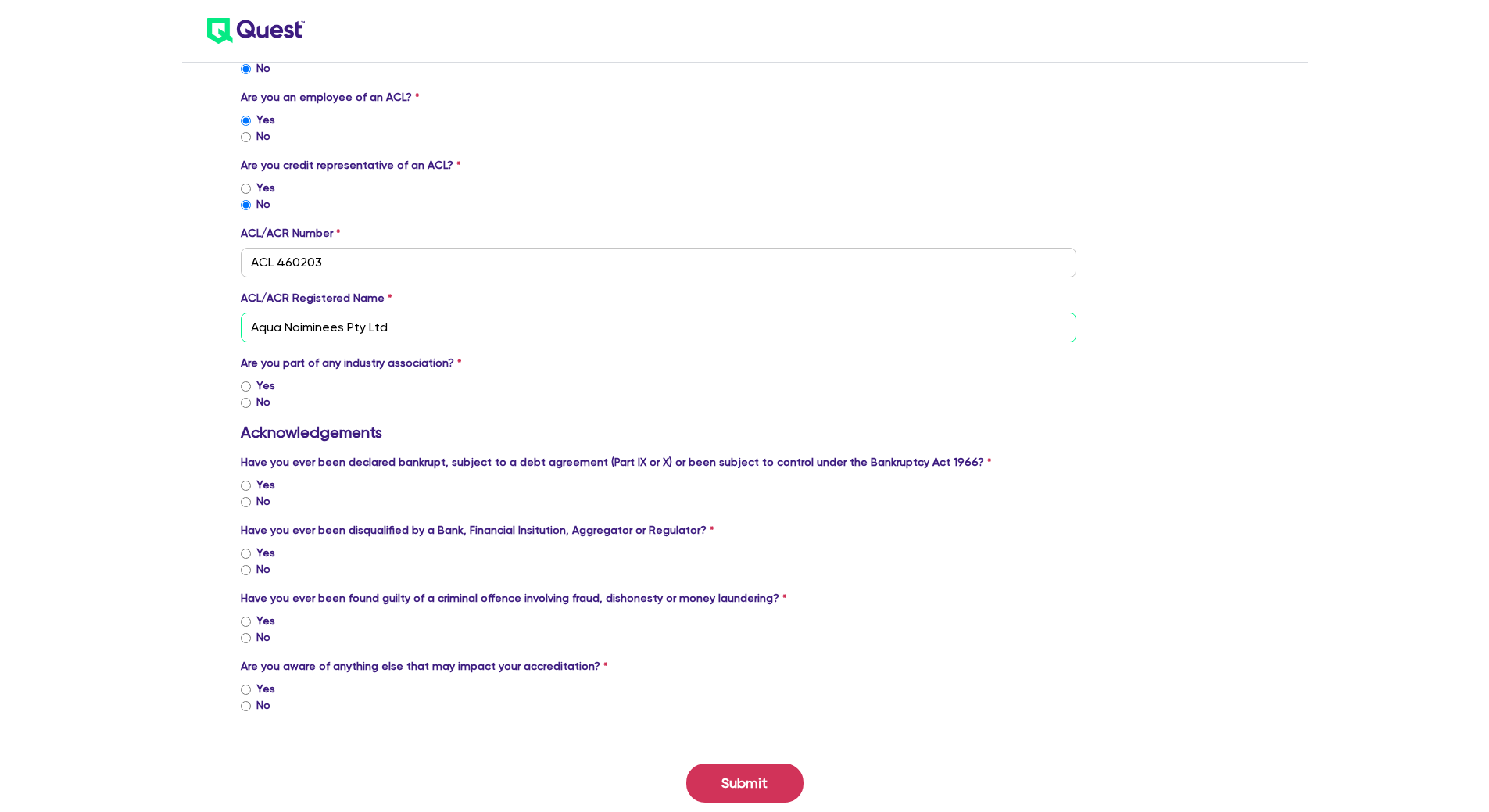
type input "Aqua Noiminees Pty Ltd"
click at [252, 404] on div "No" at bounding box center [659, 402] width 836 height 17
click at [247, 404] on input "No" at bounding box center [246, 402] width 10 height 10
radio input "true"
click at [243, 506] on input "No" at bounding box center [246, 502] width 10 height 10
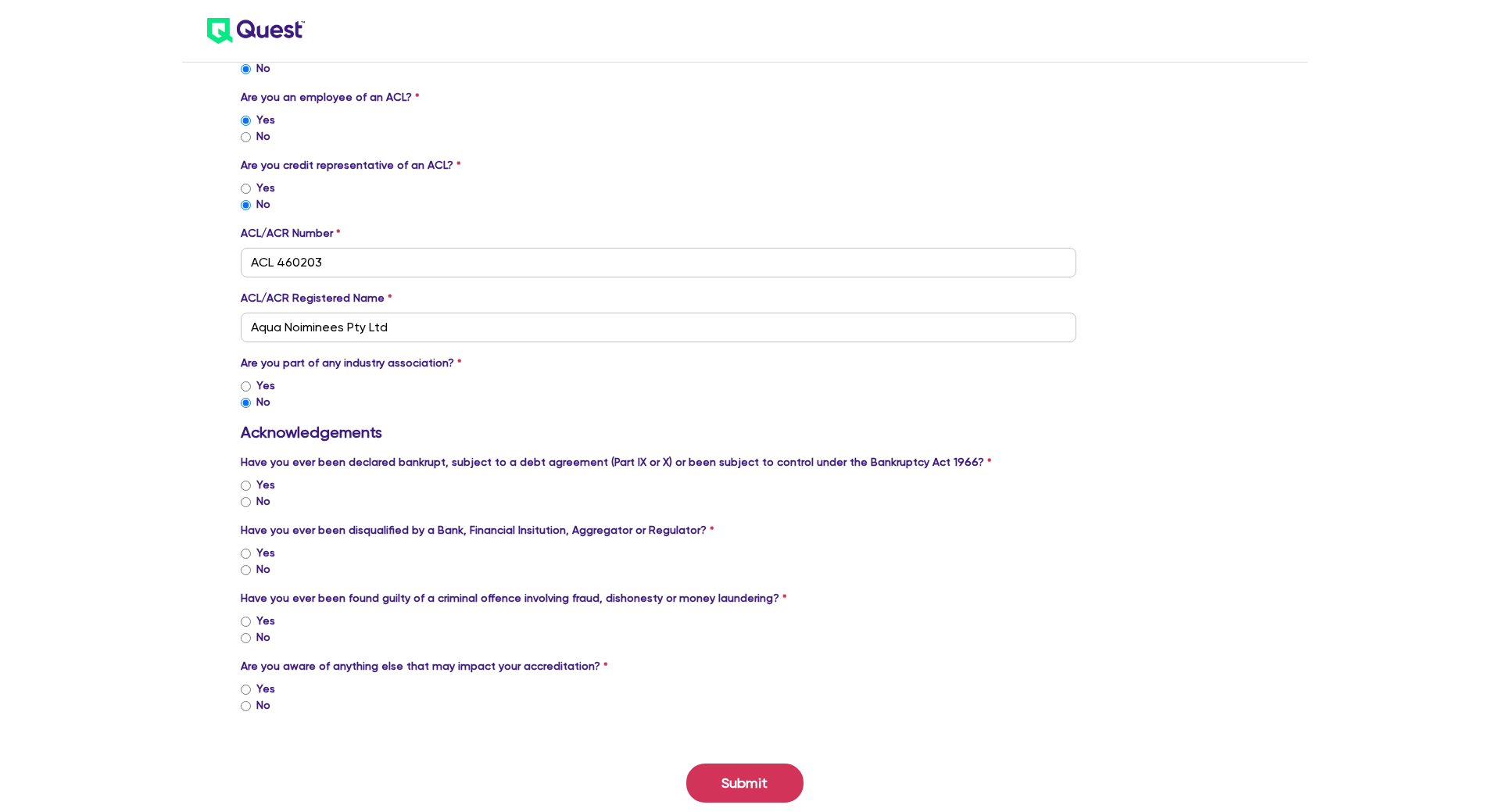
radio input "true"
click at [243, 569] on input "No" at bounding box center [246, 569] width 10 height 10
radio input "true"
click at [243, 634] on input "No" at bounding box center [246, 637] width 10 height 10
radio input "true"
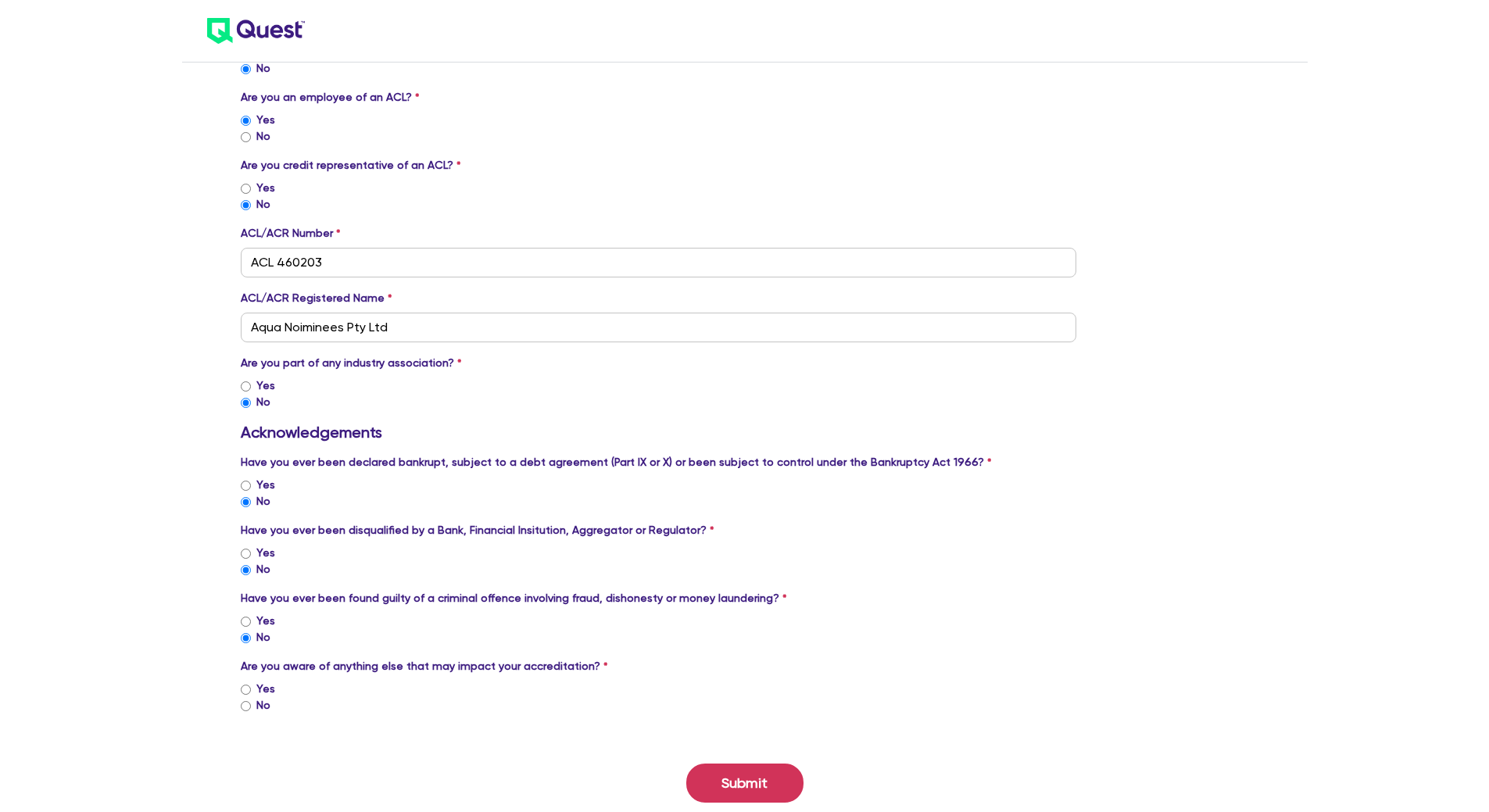
click at [247, 697] on div "No" at bounding box center [659, 705] width 836 height 17
click at [243, 704] on input "No" at bounding box center [246, 706] width 10 height 10
radio input "true"
click at [766, 784] on button "Submit" at bounding box center [745, 782] width 118 height 39
